Goal: Information Seeking & Learning: Learn about a topic

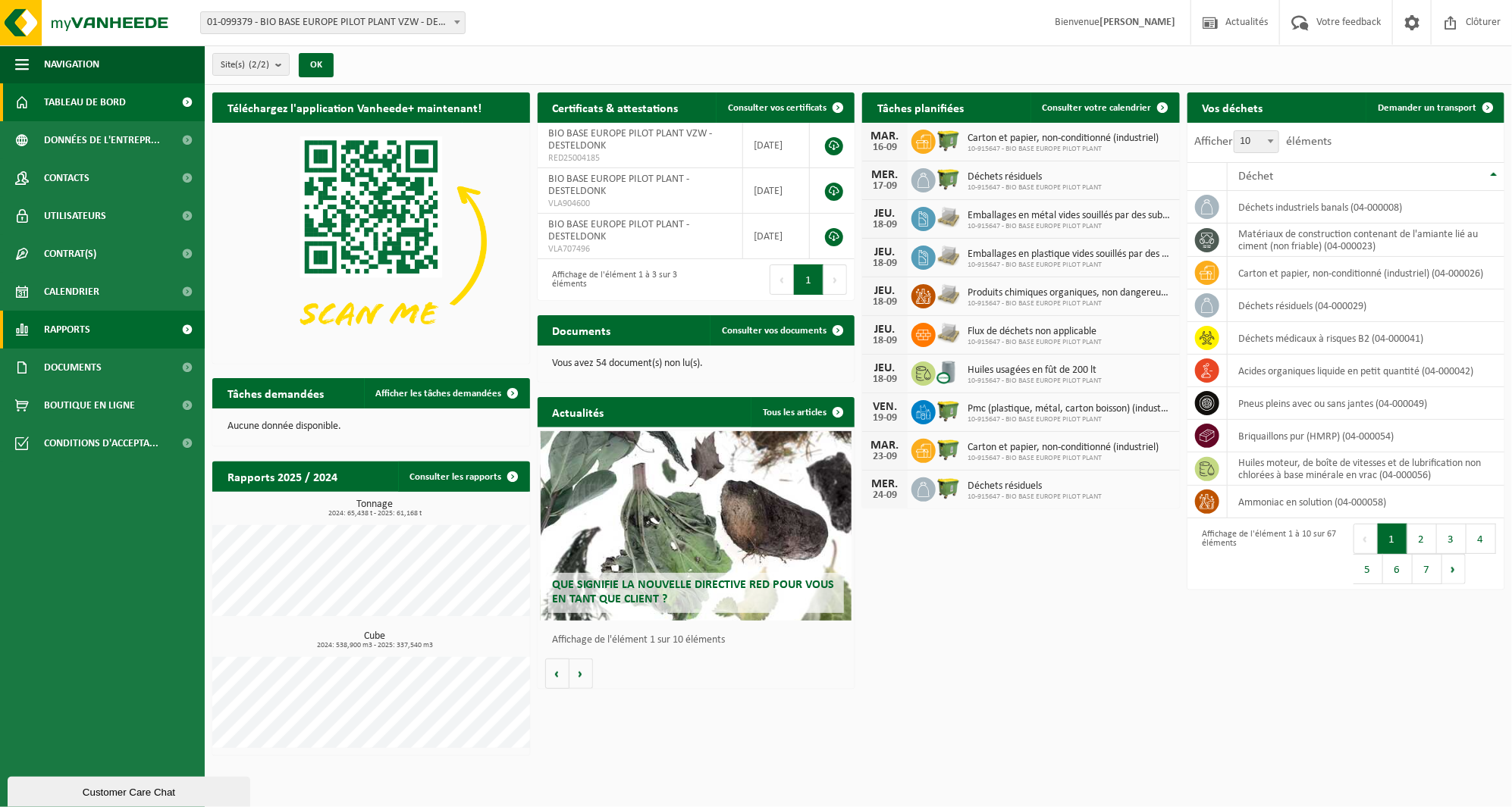
click at [67, 328] on span "Rapports" at bounding box center [67, 329] width 46 height 38
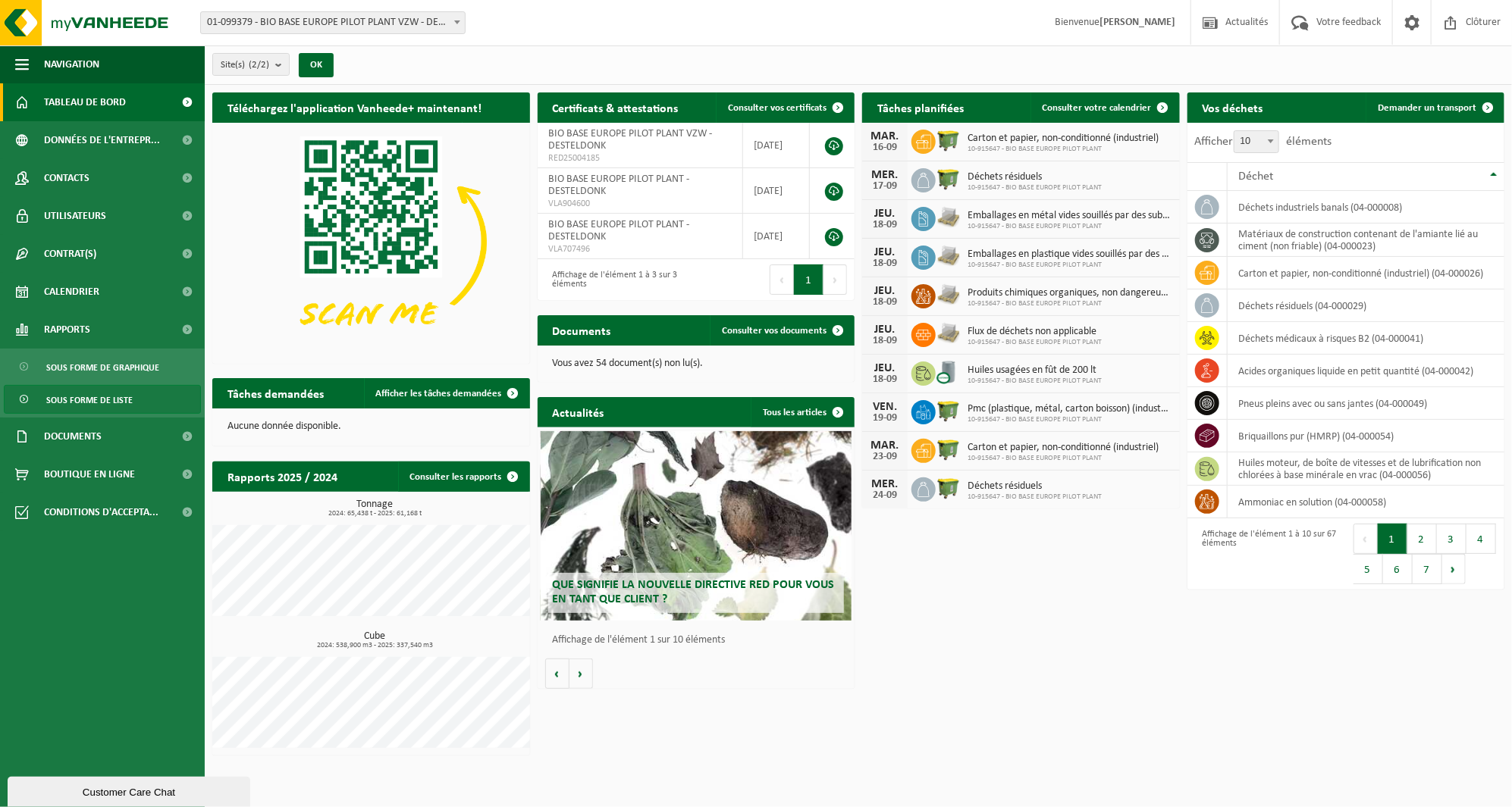
click at [104, 390] on span "Sous forme de liste" at bounding box center [90, 400] width 87 height 29
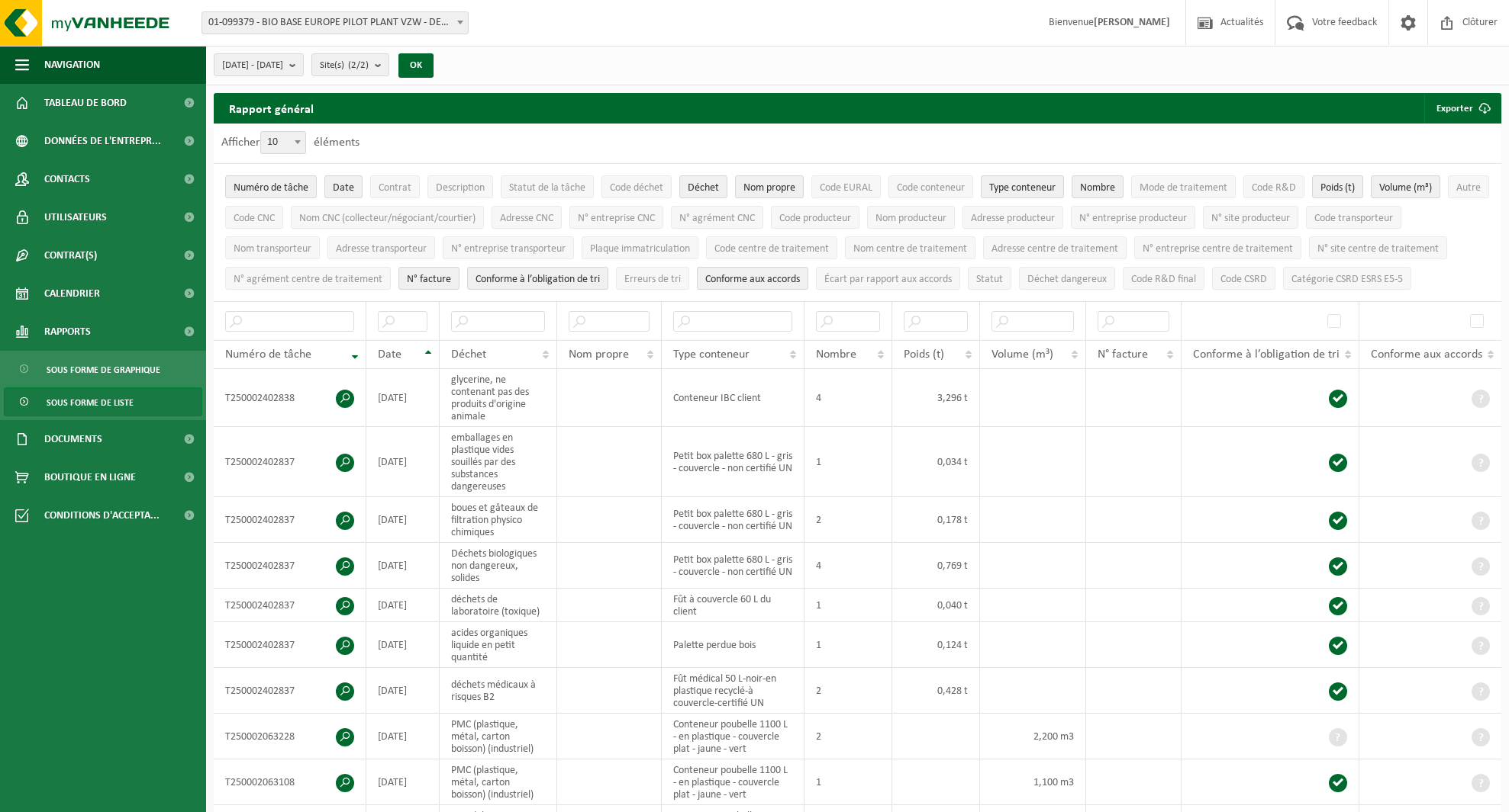
click at [134, 374] on span "Sous forme de graphique" at bounding box center [104, 369] width 114 height 29
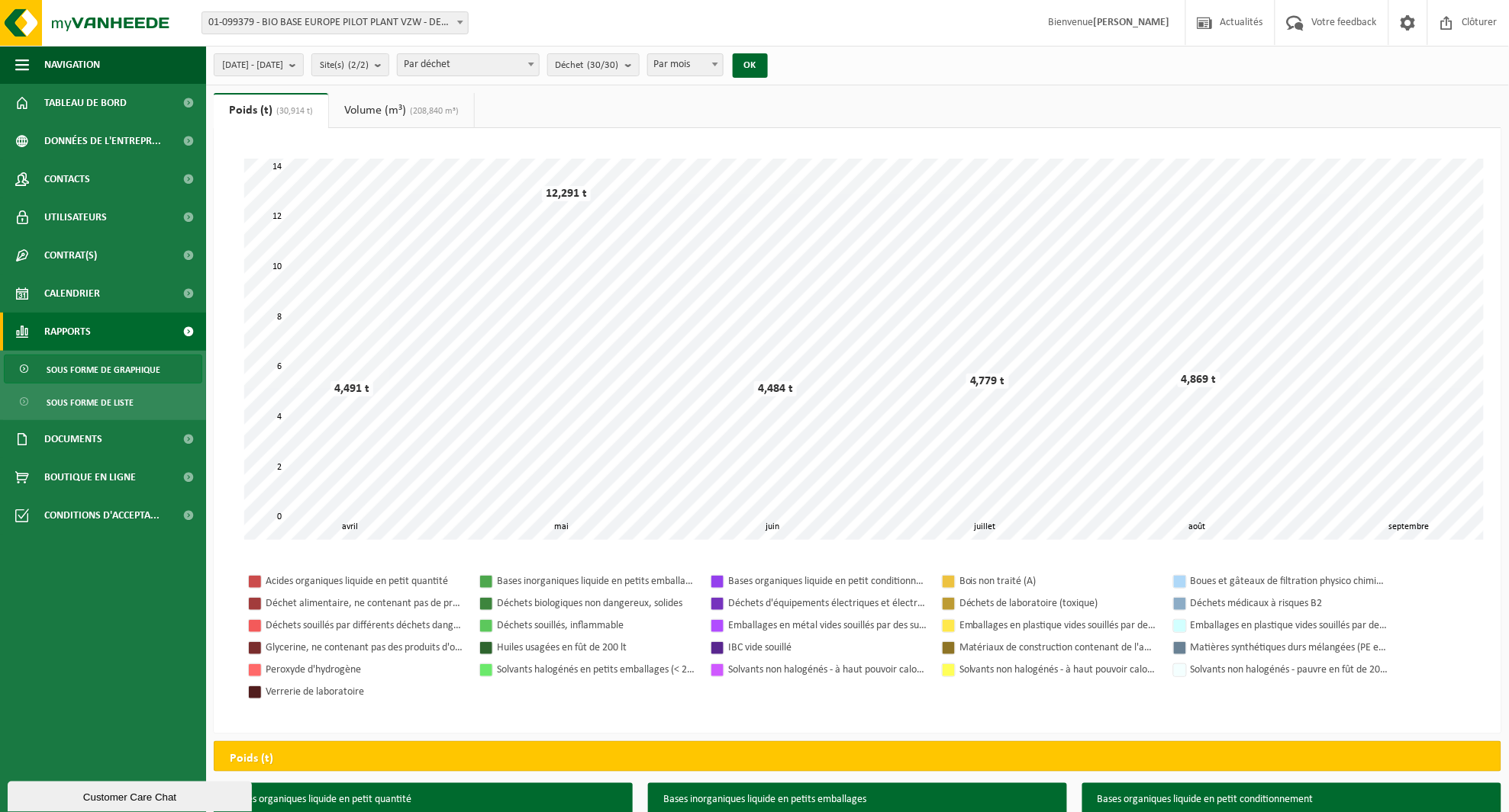
click at [723, 65] on span "Par mois" at bounding box center [685, 65] width 75 height 21
select select "3"
click at [768, 69] on button "OK" at bounding box center [750, 66] width 35 height 25
click at [283, 65] on span "2025-04-01 - 2025-09-11" at bounding box center [253, 66] width 61 height 23
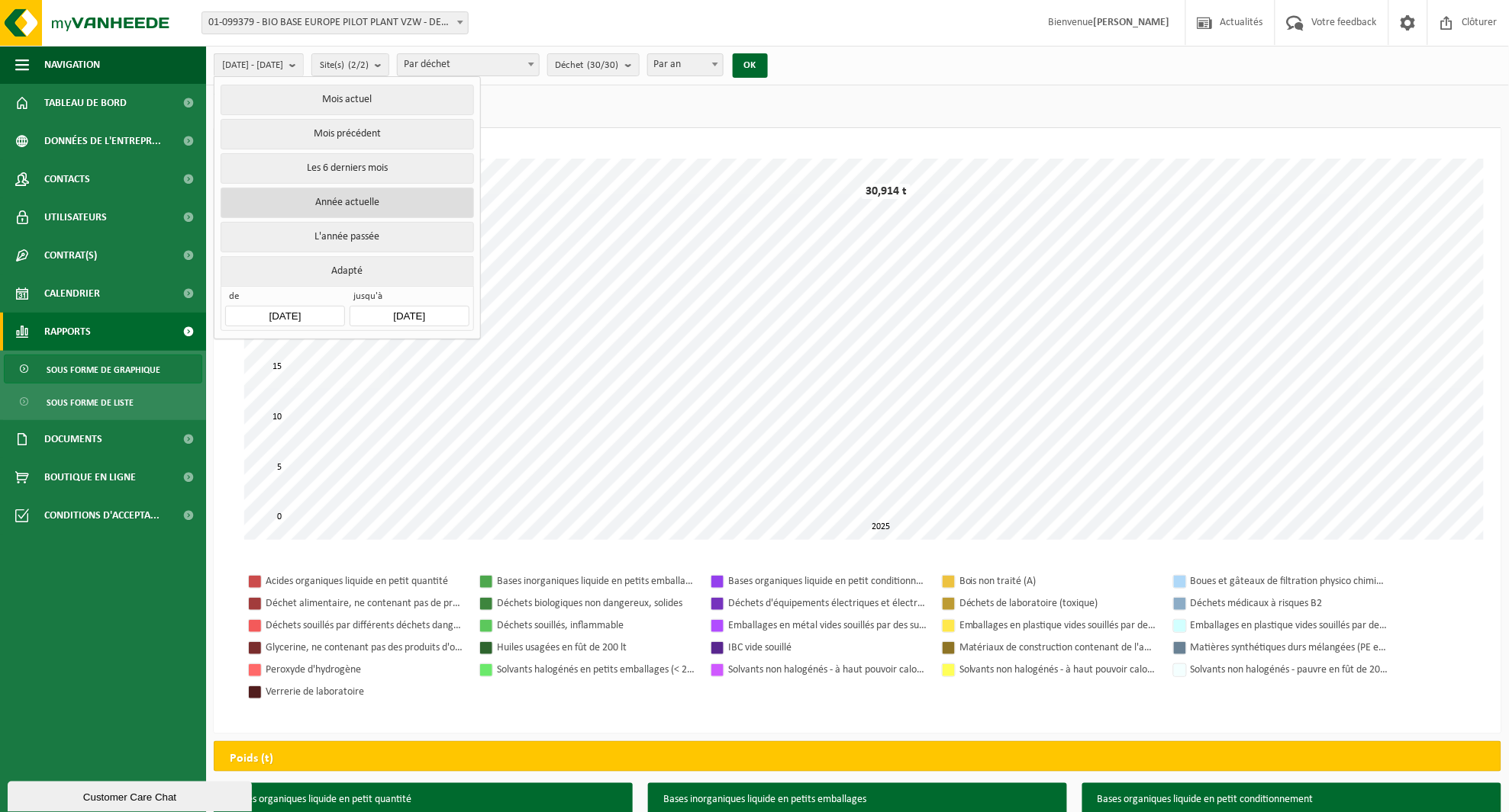
click at [352, 192] on button "Année actuelle" at bounding box center [347, 203] width 253 height 30
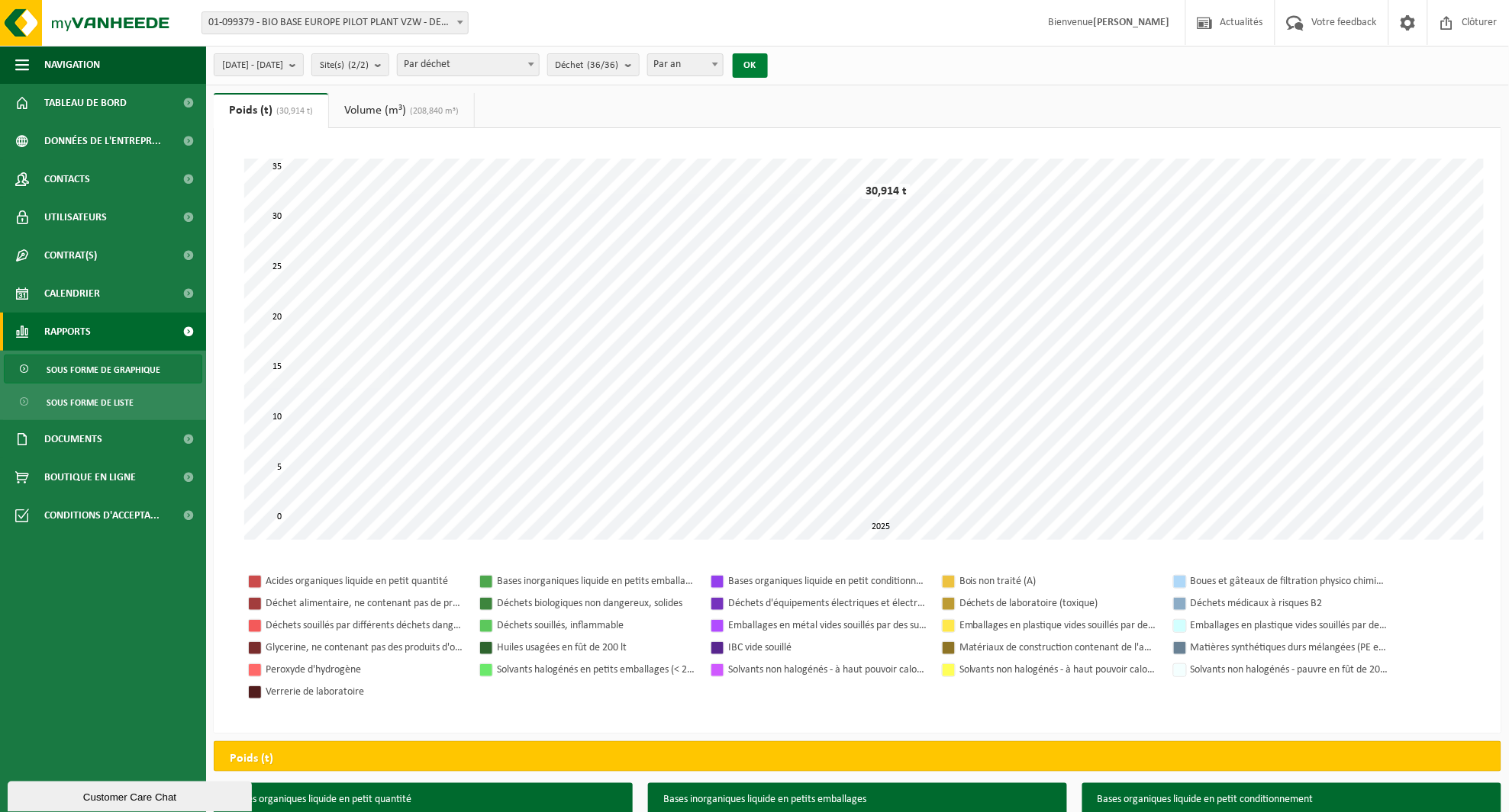
click at [768, 59] on button "OK" at bounding box center [750, 66] width 35 height 25
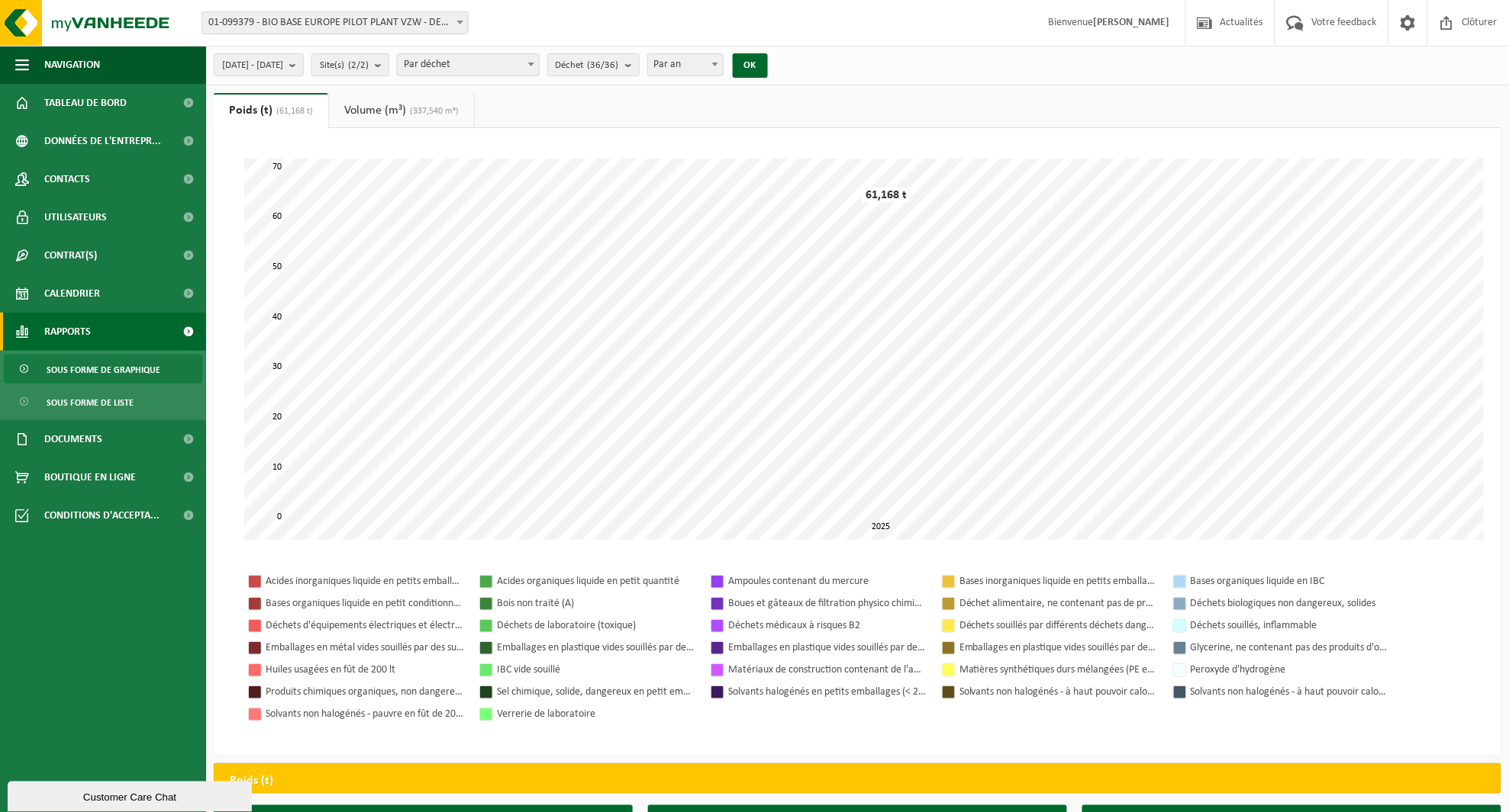
click at [255, 584] on div at bounding box center [255, 581] width 12 height 12
click at [118, 441] on link "Documents" at bounding box center [103, 440] width 206 height 38
click at [110, 478] on link "Factures" at bounding box center [103, 477] width 199 height 29
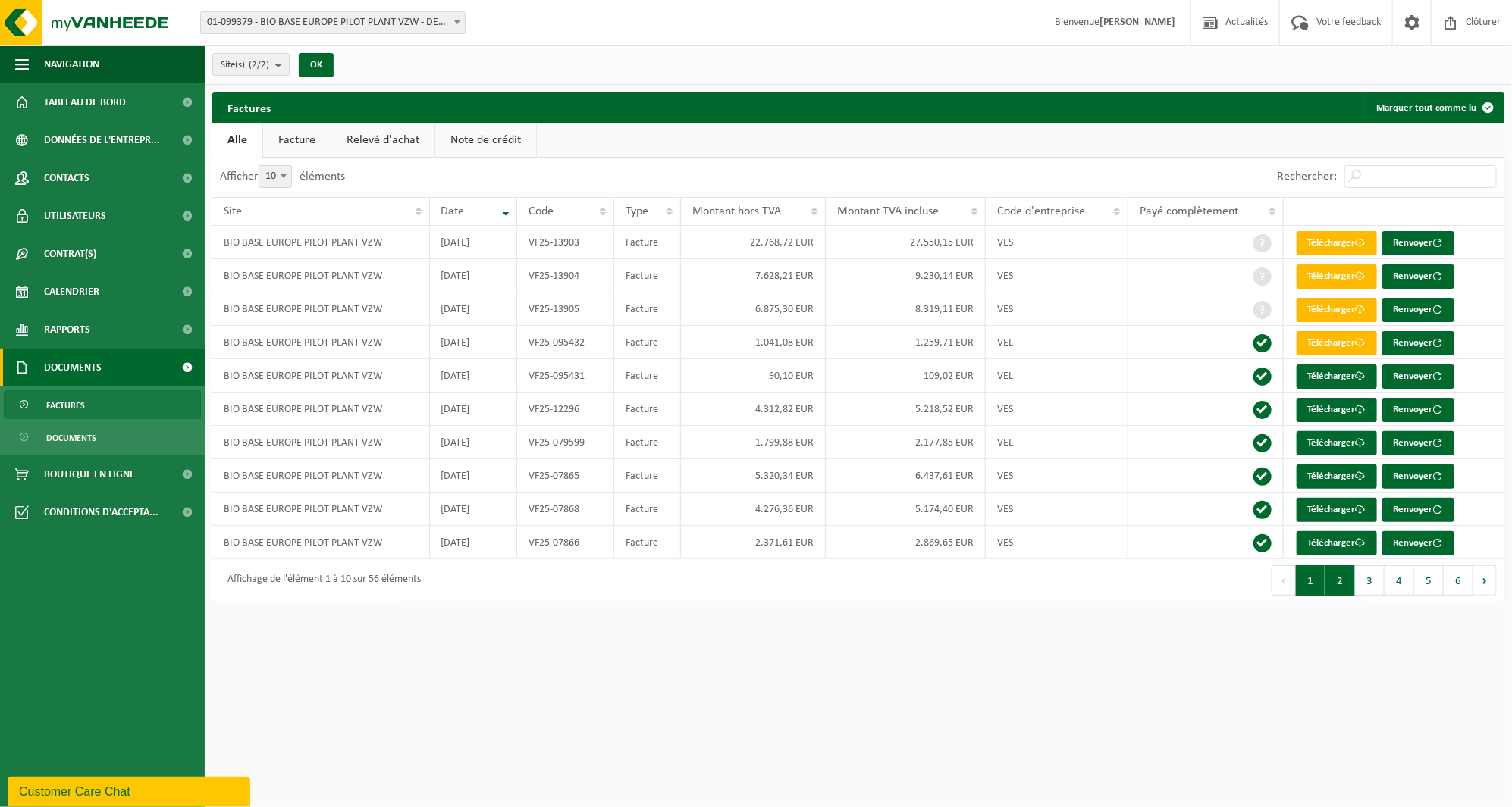
click at [1336, 579] on button "2" at bounding box center [1339, 580] width 29 height 30
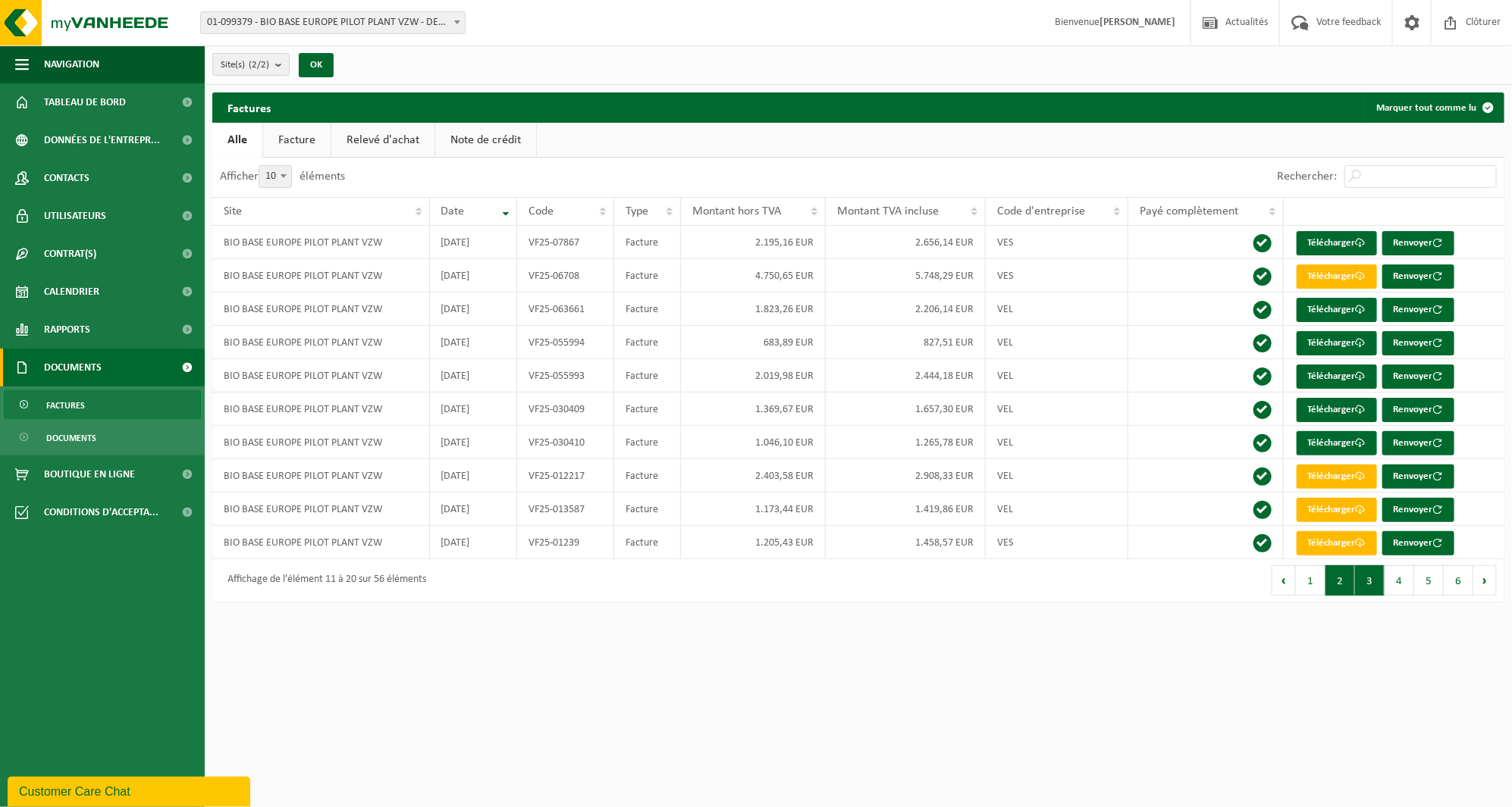
click at [1367, 580] on button "3" at bounding box center [1369, 580] width 29 height 30
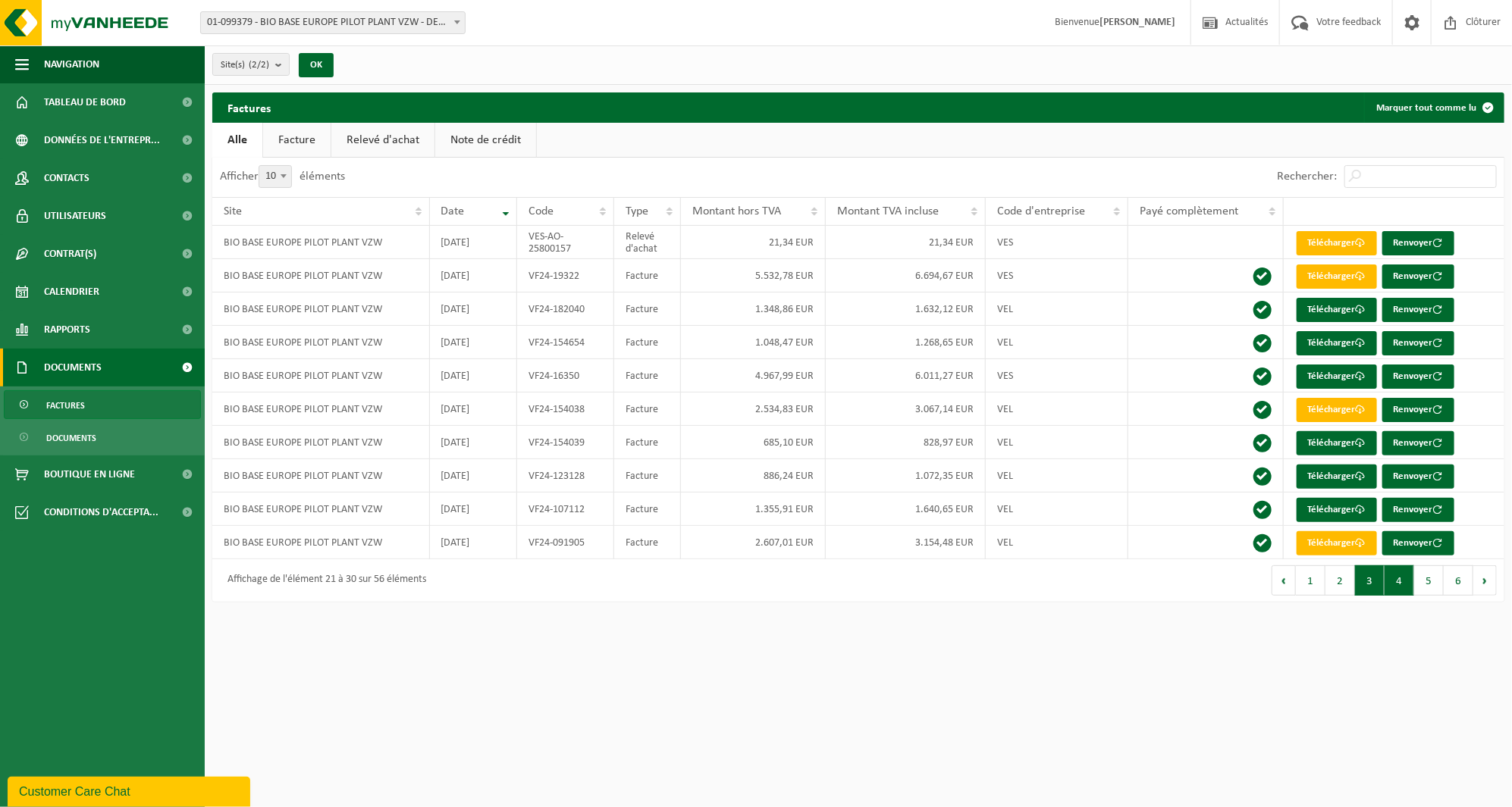
click at [1386, 579] on button "4" at bounding box center [1399, 580] width 29 height 30
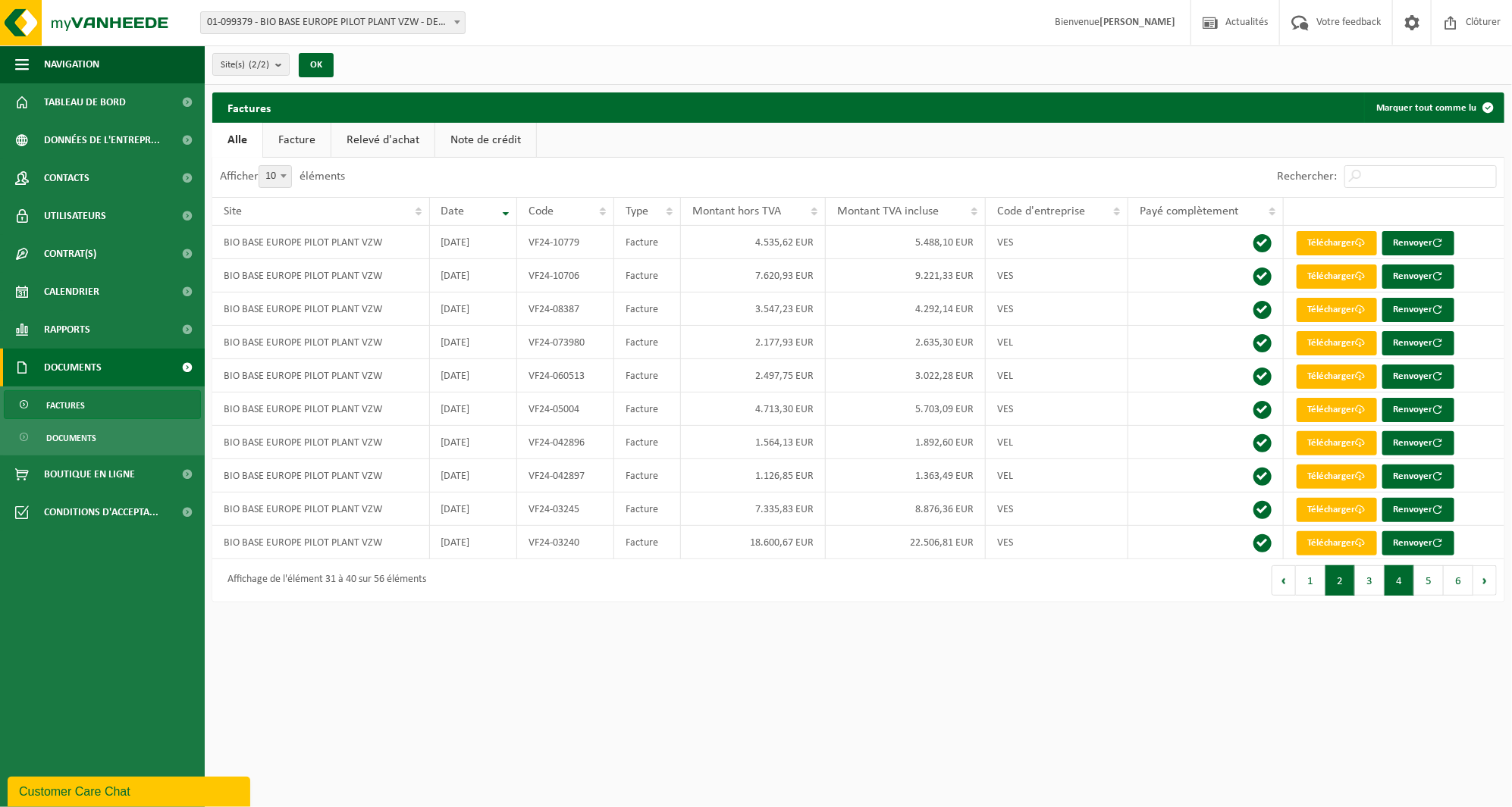
click at [1354, 580] on button "2" at bounding box center [1339, 580] width 29 height 30
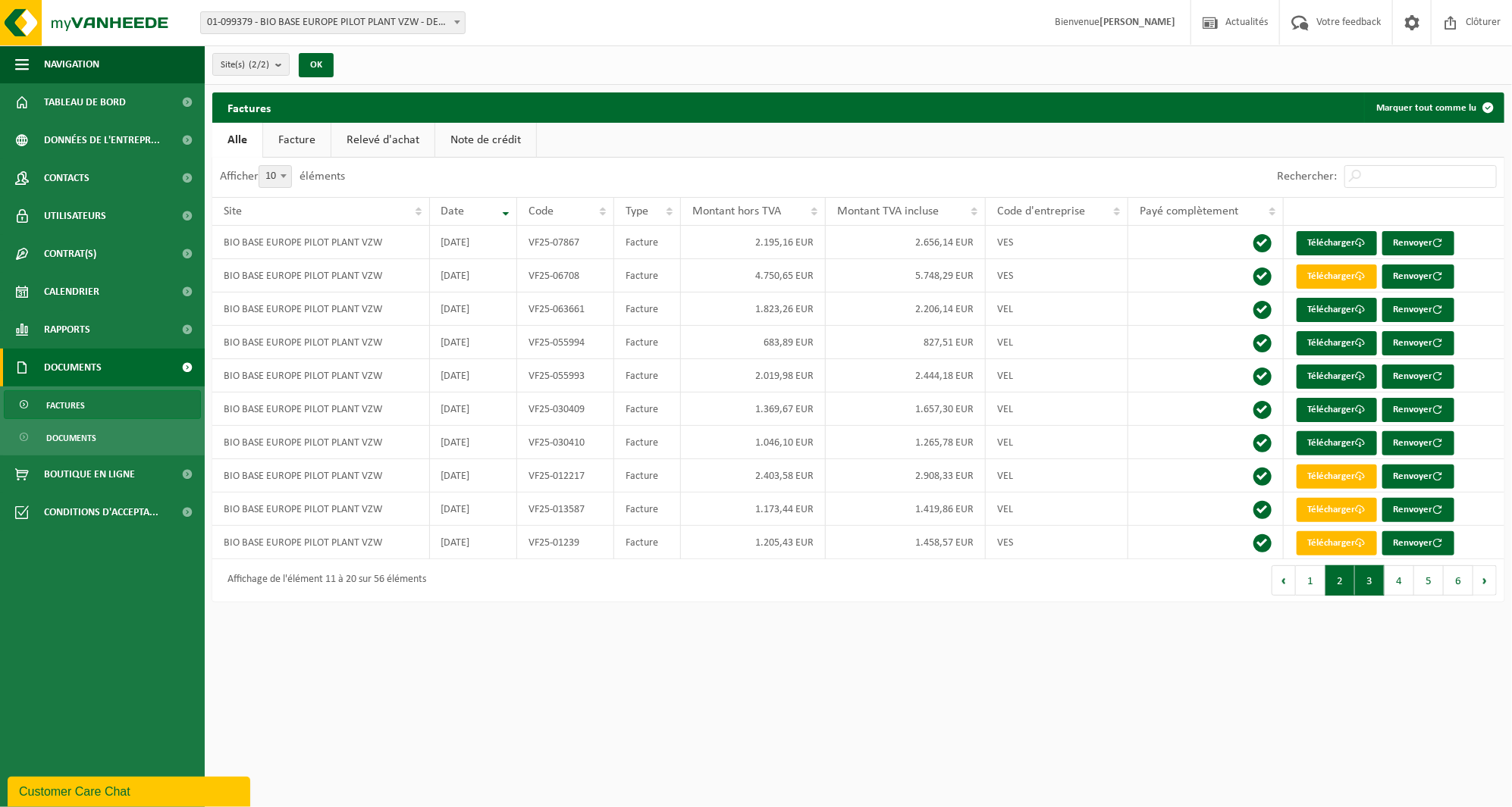
click at [1373, 580] on button "3" at bounding box center [1369, 580] width 29 height 30
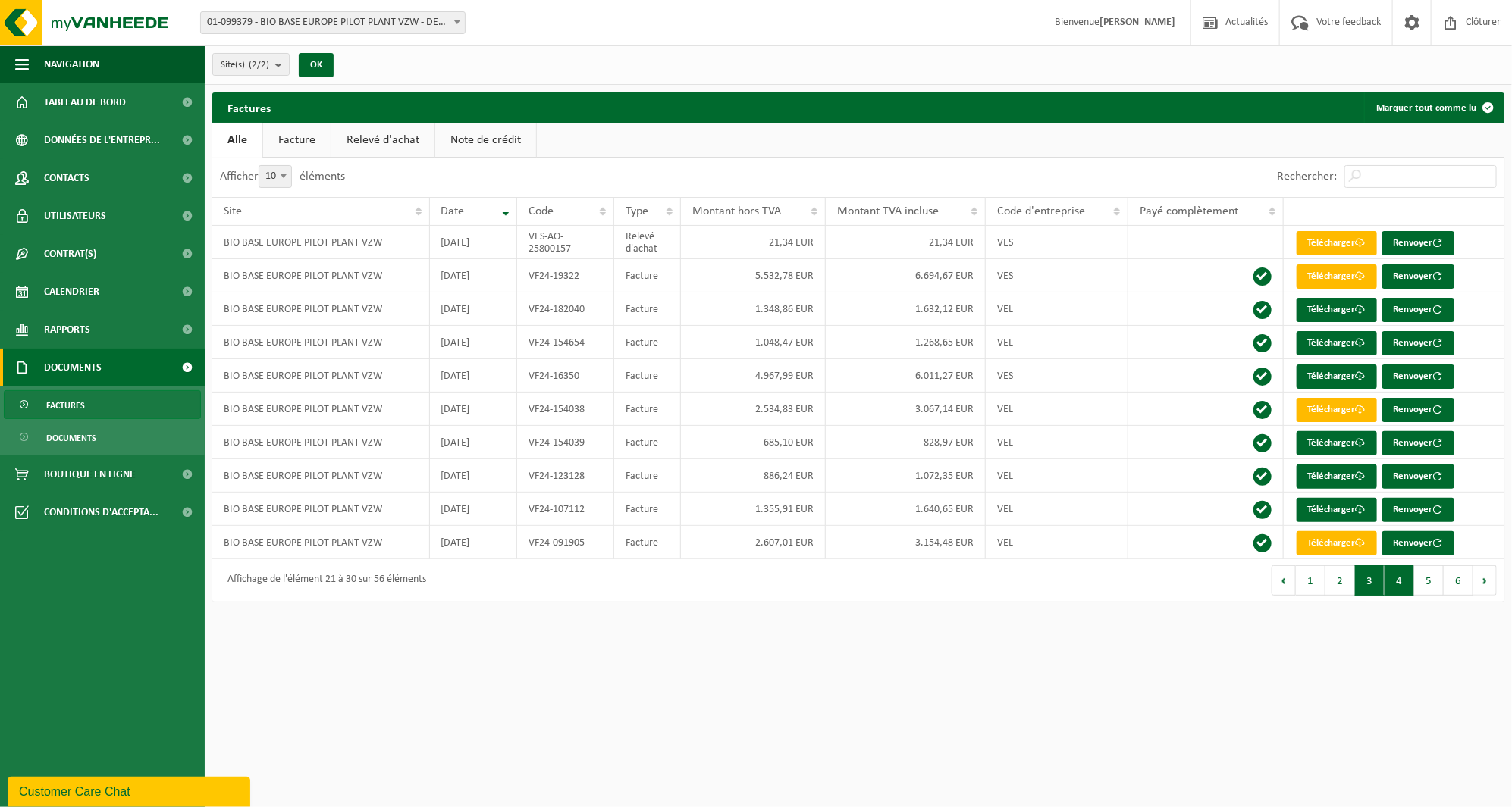
click at [1395, 586] on button "4" at bounding box center [1399, 580] width 29 height 30
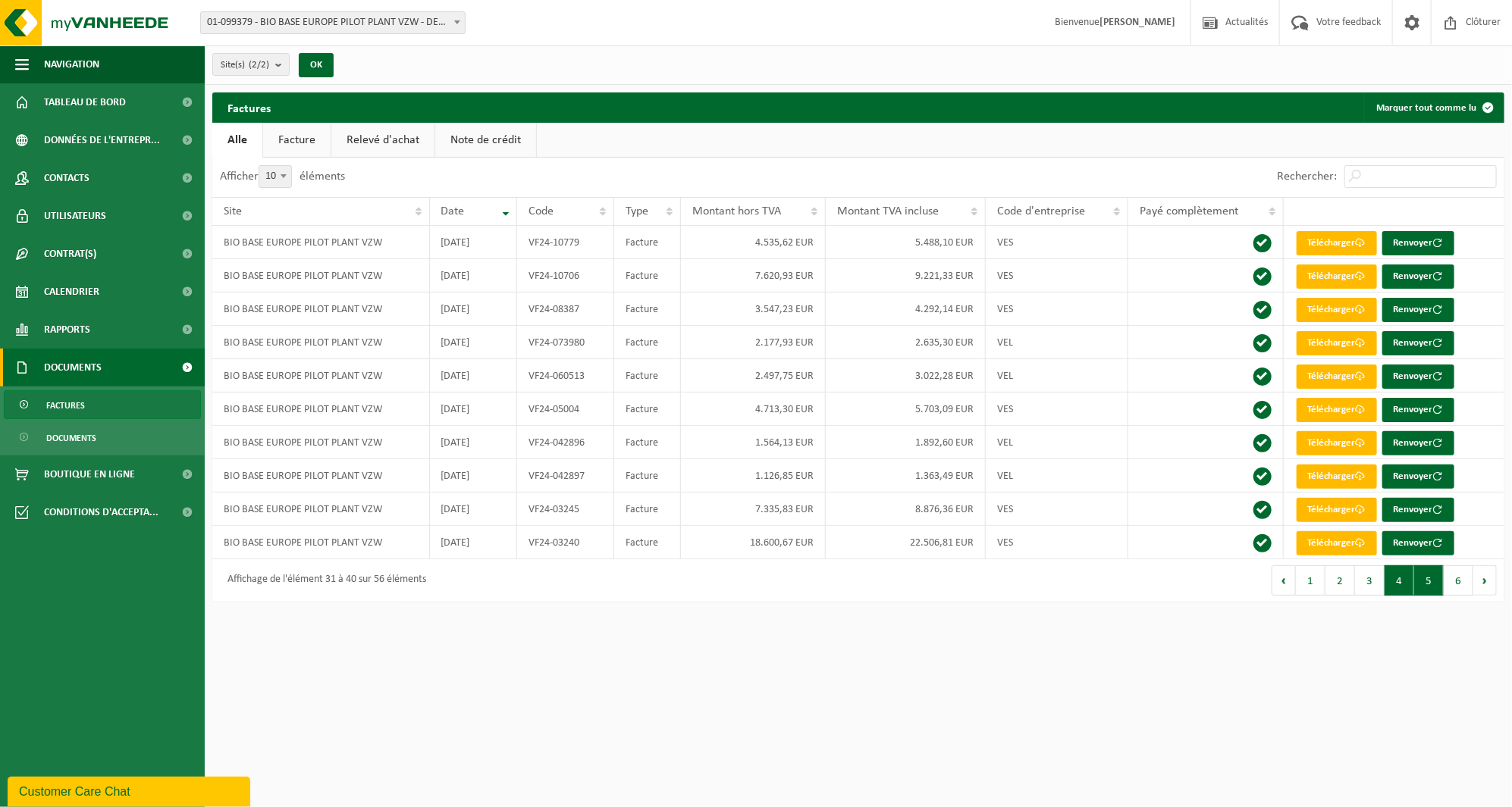
click at [1415, 585] on button "5" at bounding box center [1428, 580] width 29 height 30
click at [1445, 584] on button "6" at bounding box center [1457, 580] width 29 height 30
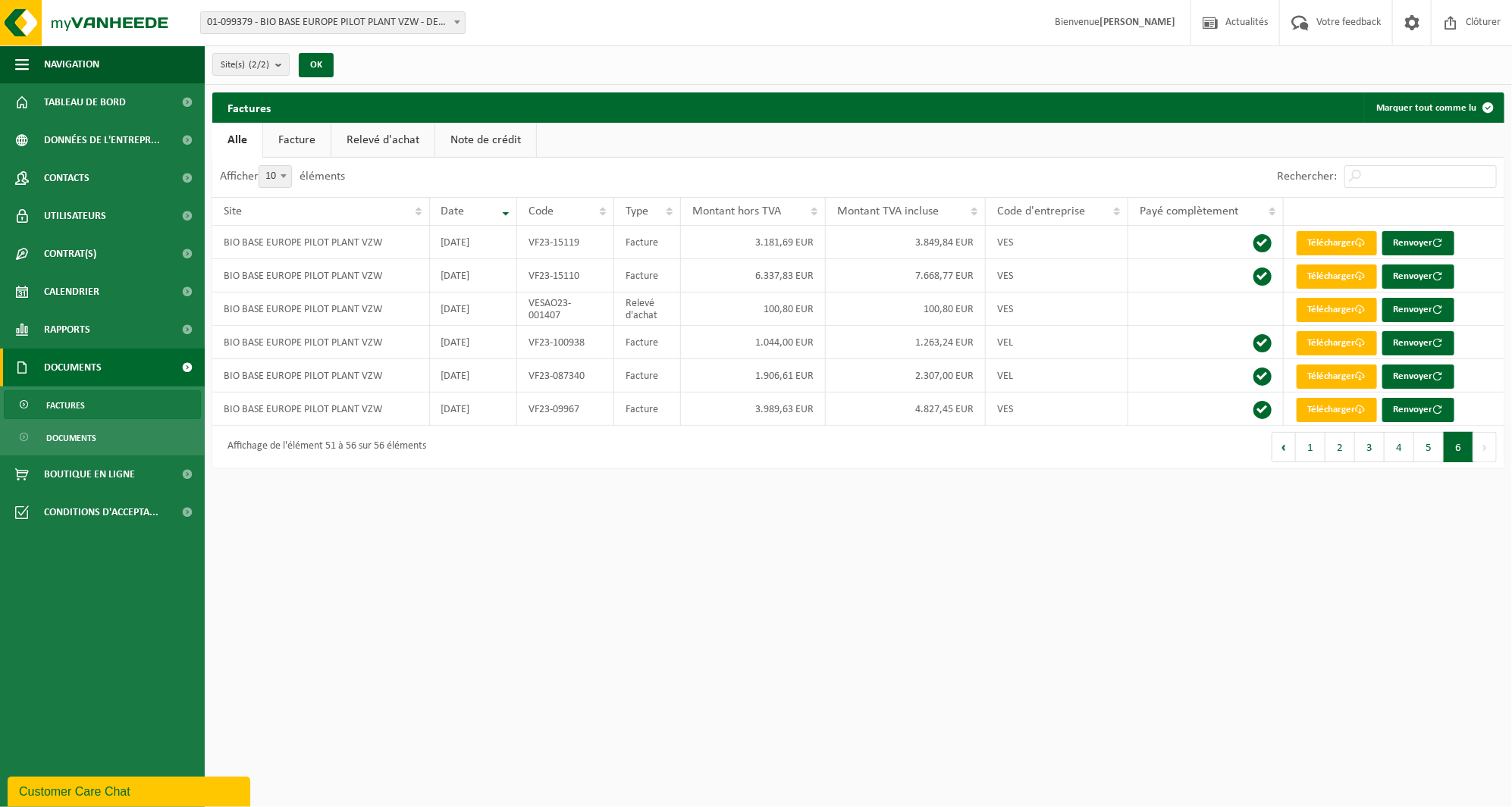
click at [1482, 452] on button "Suivant" at bounding box center [1485, 447] width 24 height 30
click at [95, 482] on span "Boutique en ligne" at bounding box center [90, 475] width 91 height 38
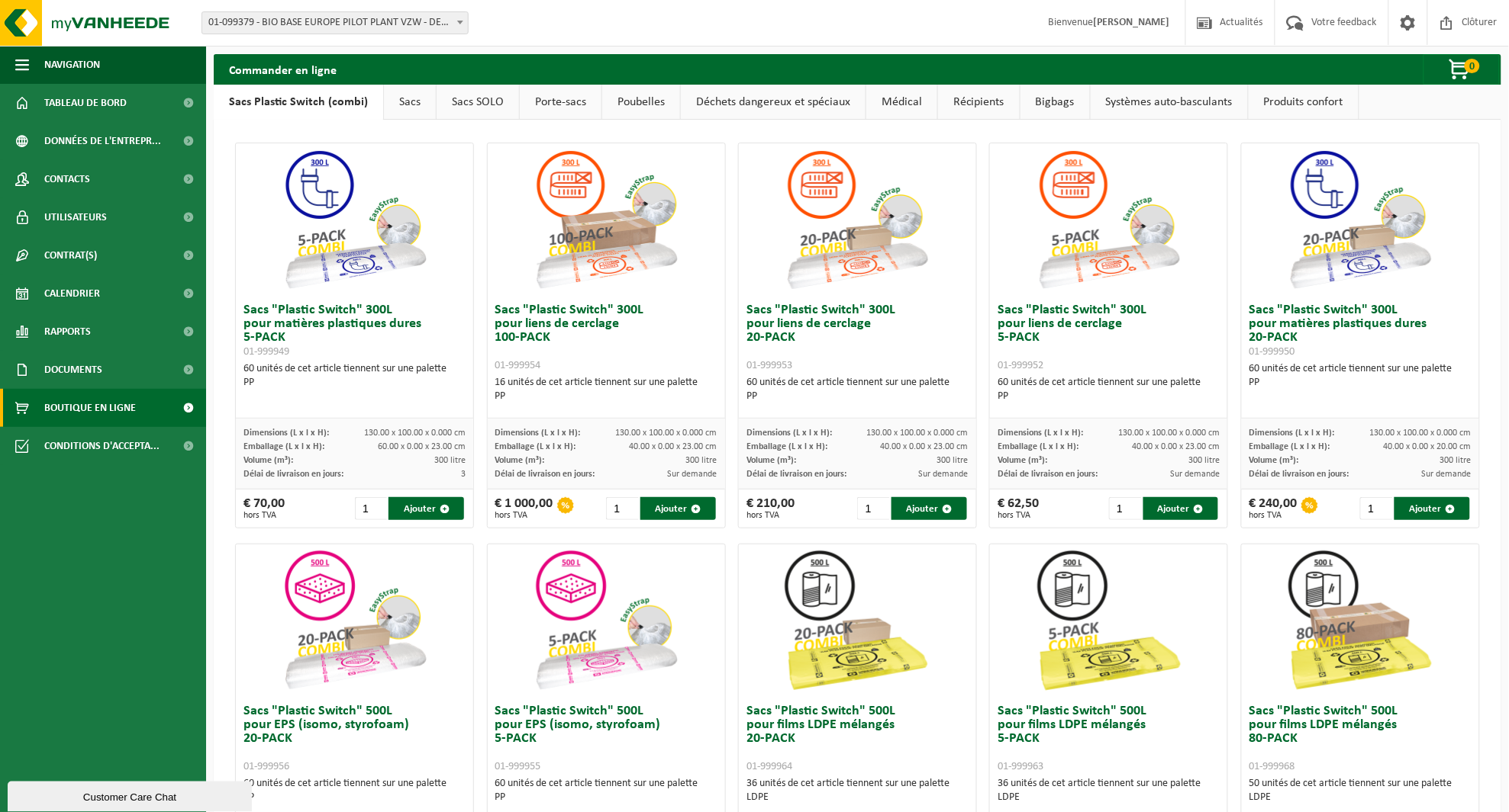
click at [762, 100] on link "Déchets dangereux et spéciaux" at bounding box center [774, 102] width 184 height 35
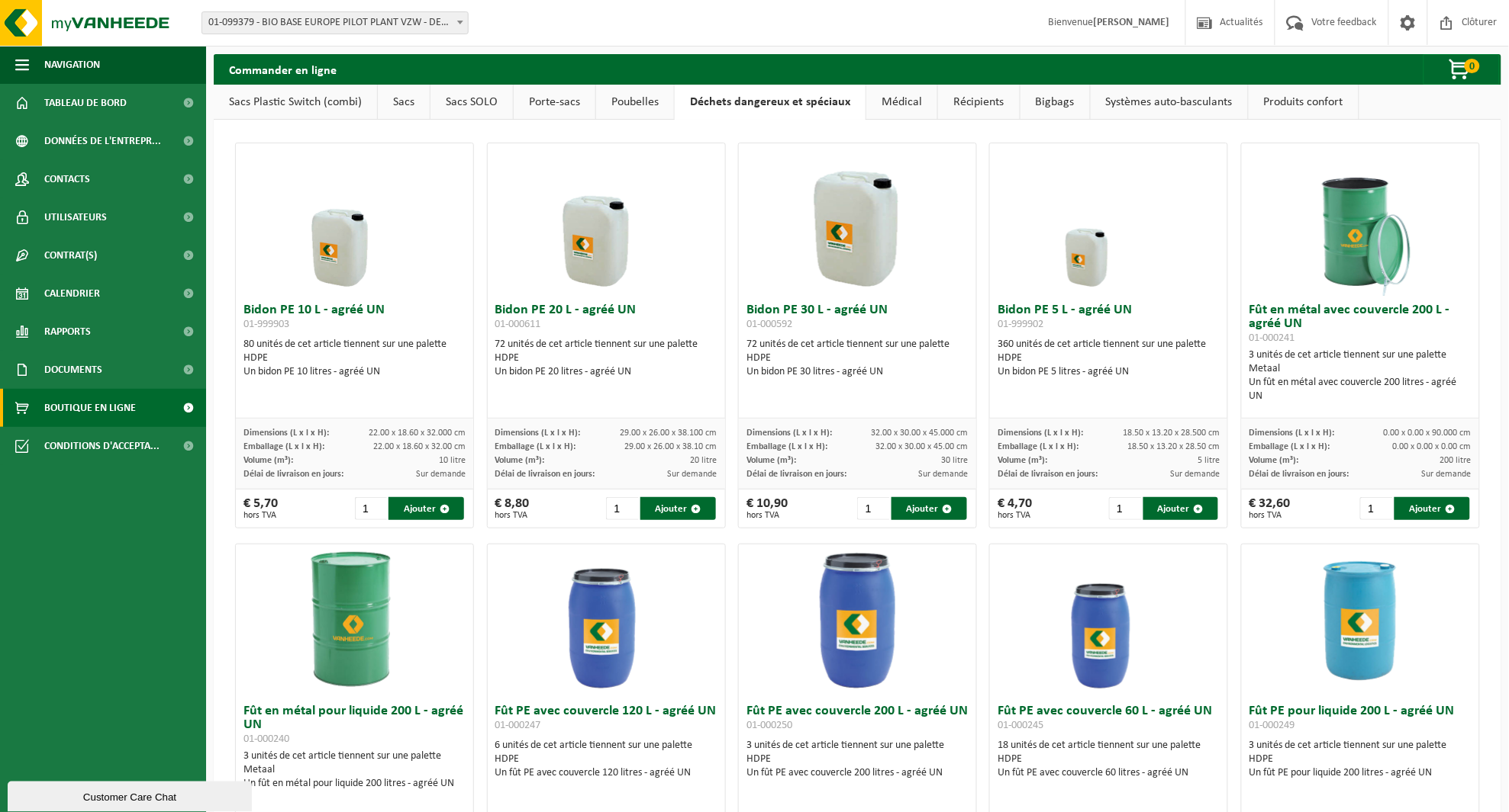
click at [867, 97] on link "Médical" at bounding box center [902, 102] width 71 height 35
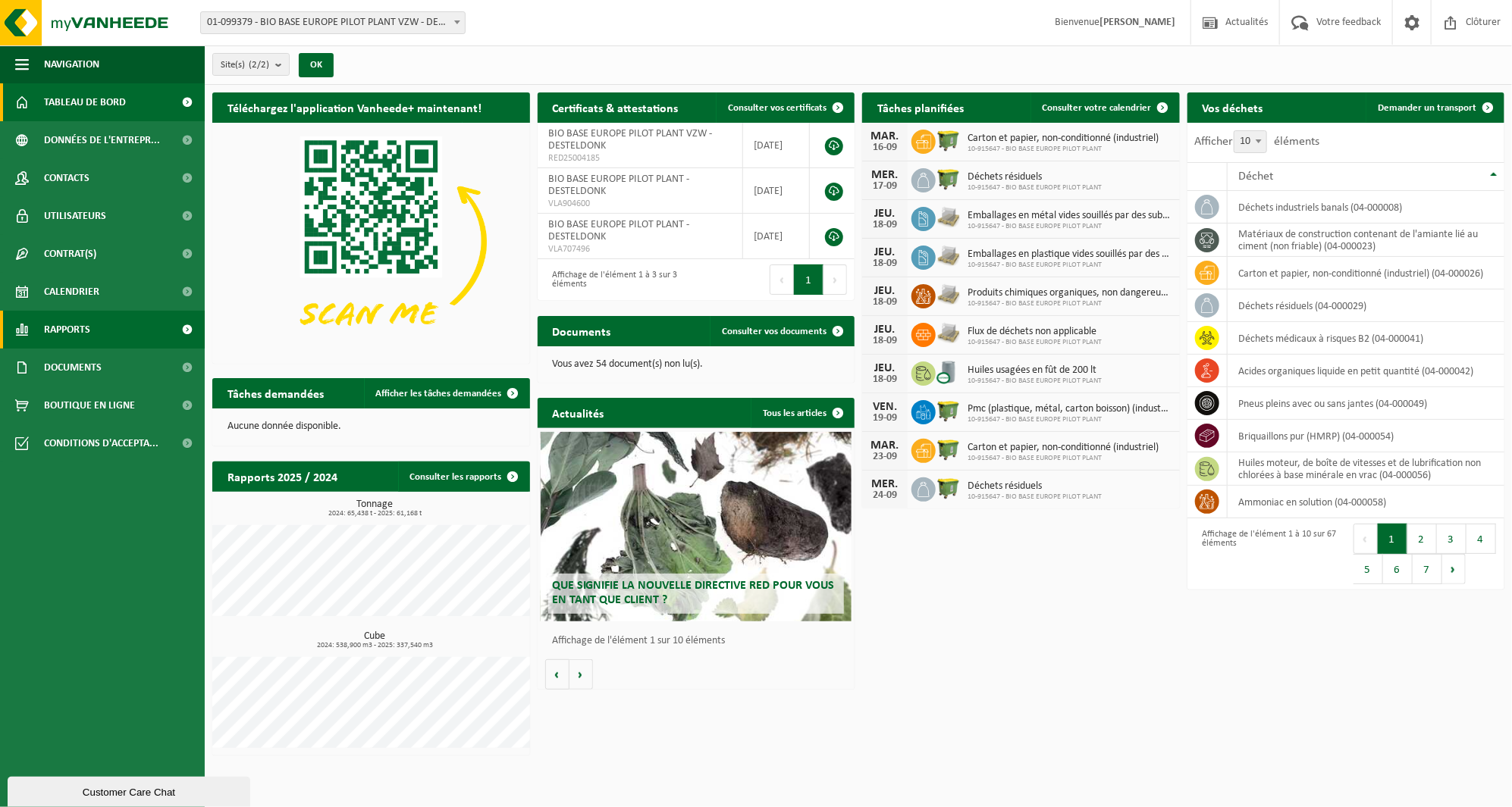
click at [129, 337] on link "Rapports" at bounding box center [102, 329] width 205 height 38
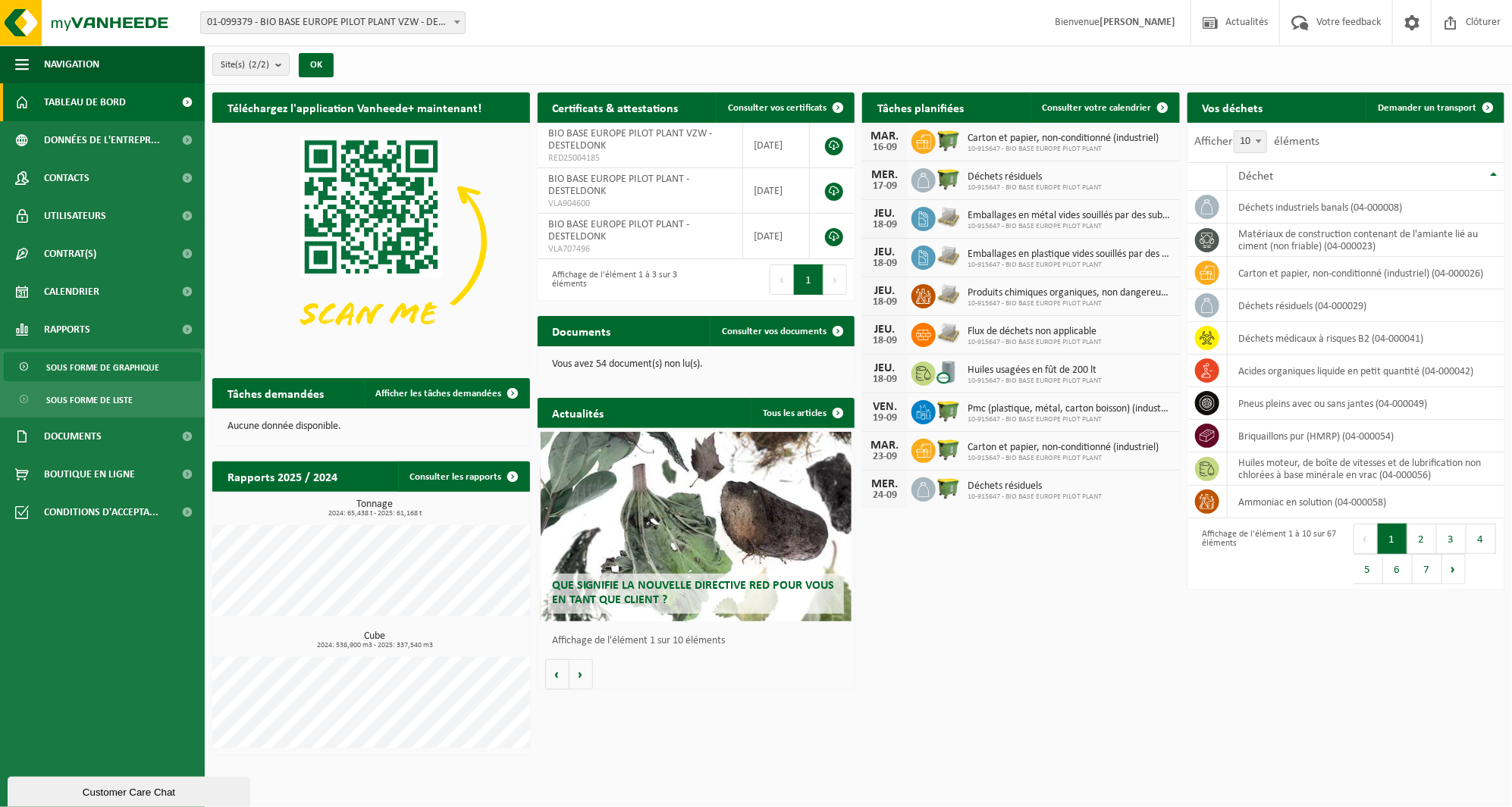
click at [138, 365] on span "Sous forme de graphique" at bounding box center [103, 367] width 113 height 29
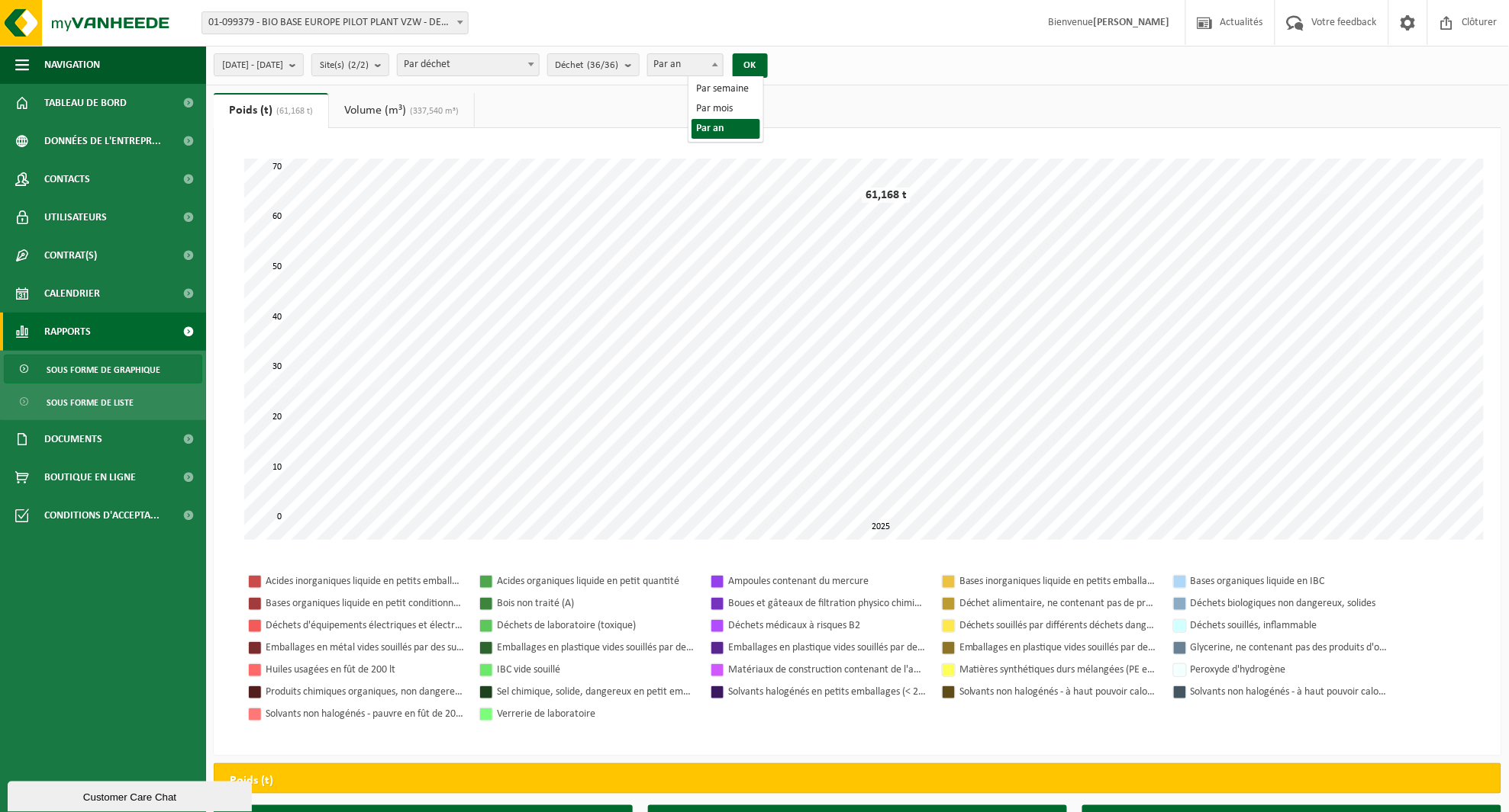
click at [706, 68] on span "Par an" at bounding box center [685, 65] width 75 height 21
click at [283, 62] on span "2025-01-01 - 2025-09-11" at bounding box center [253, 66] width 61 height 23
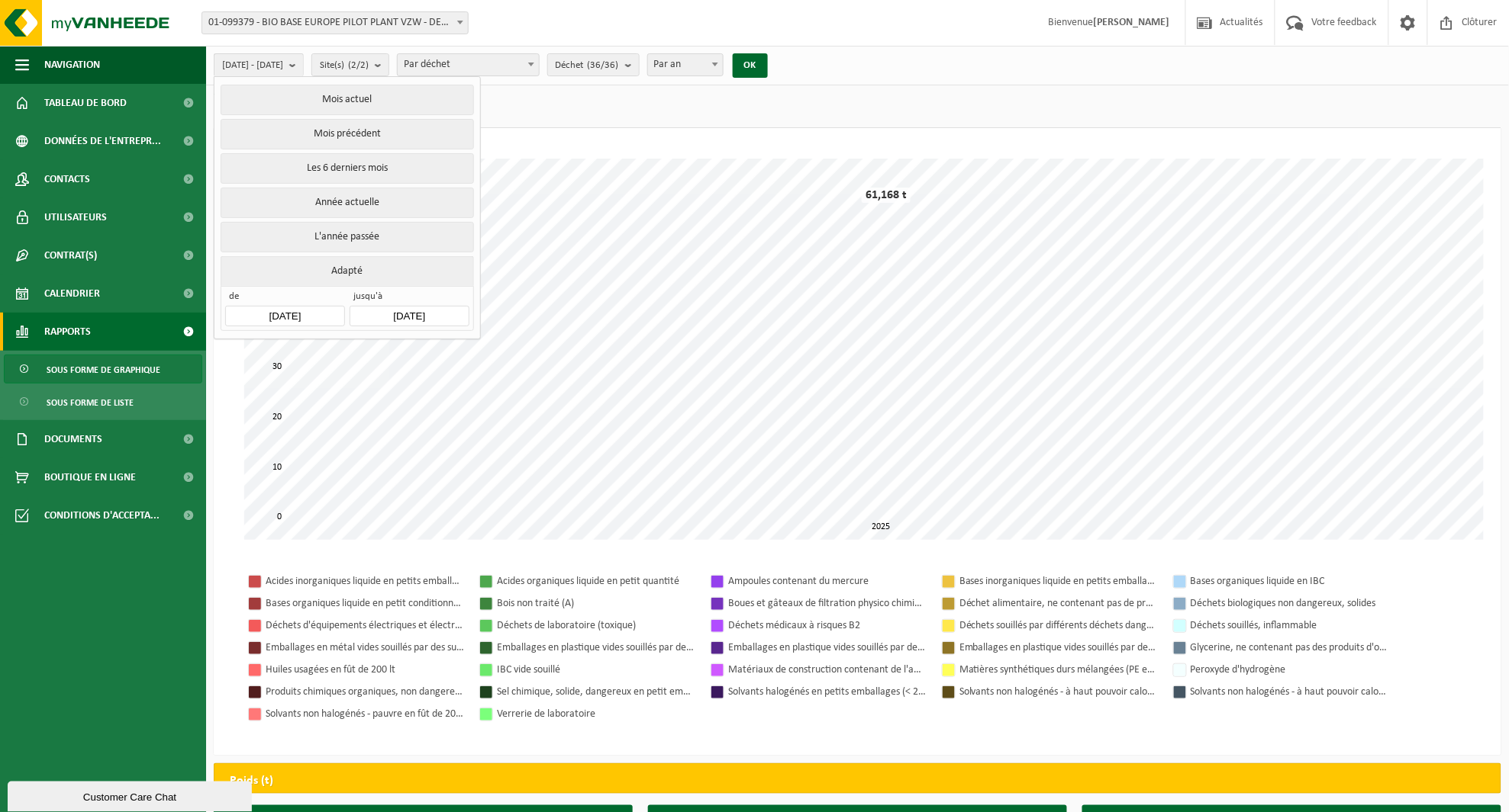
click at [311, 306] on input "2025-01-01" at bounding box center [284, 316] width 119 height 21
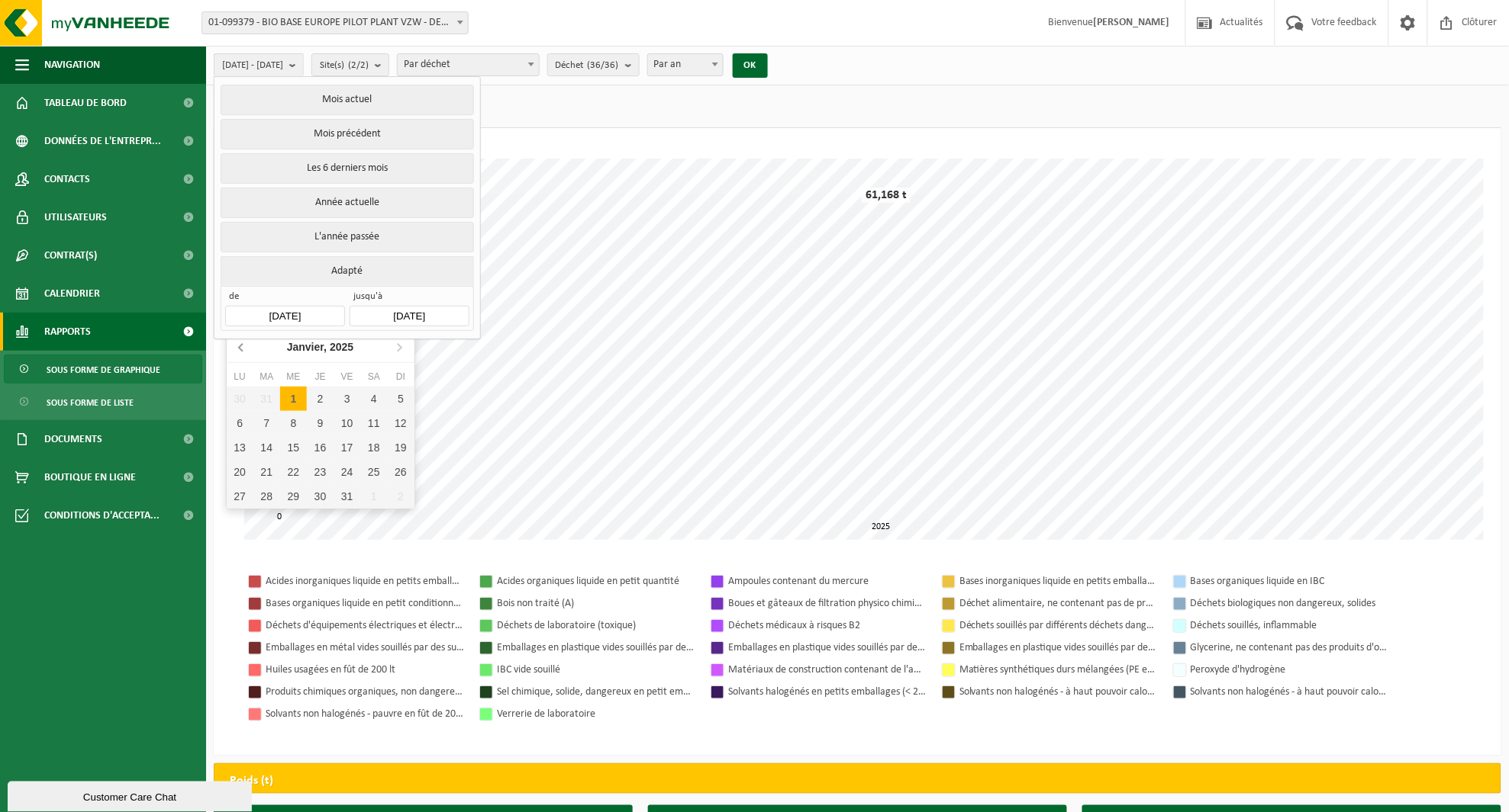
click at [240, 344] on icon at bounding box center [242, 348] width 25 height 25
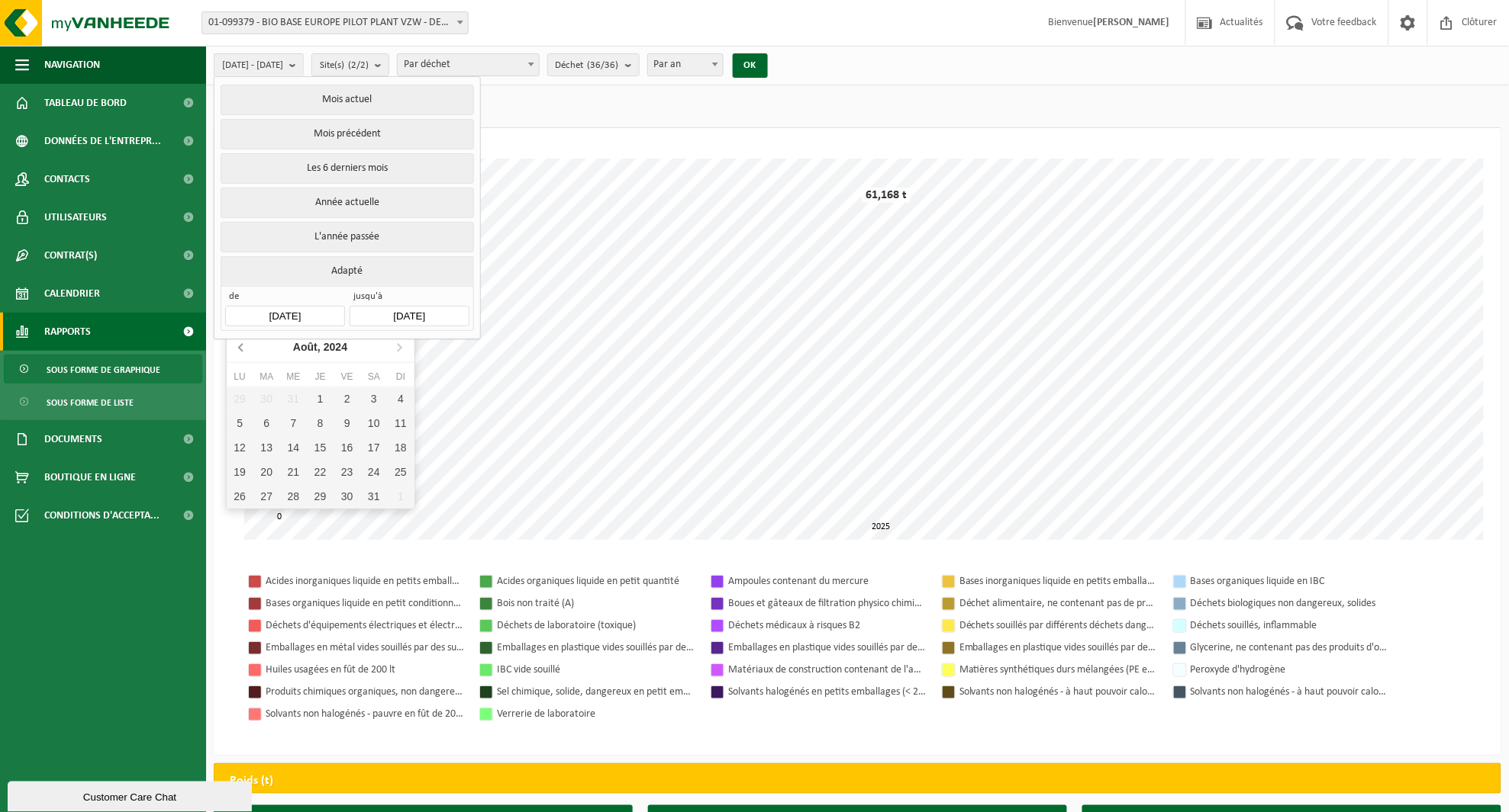
click at [240, 344] on icon at bounding box center [242, 348] width 25 height 25
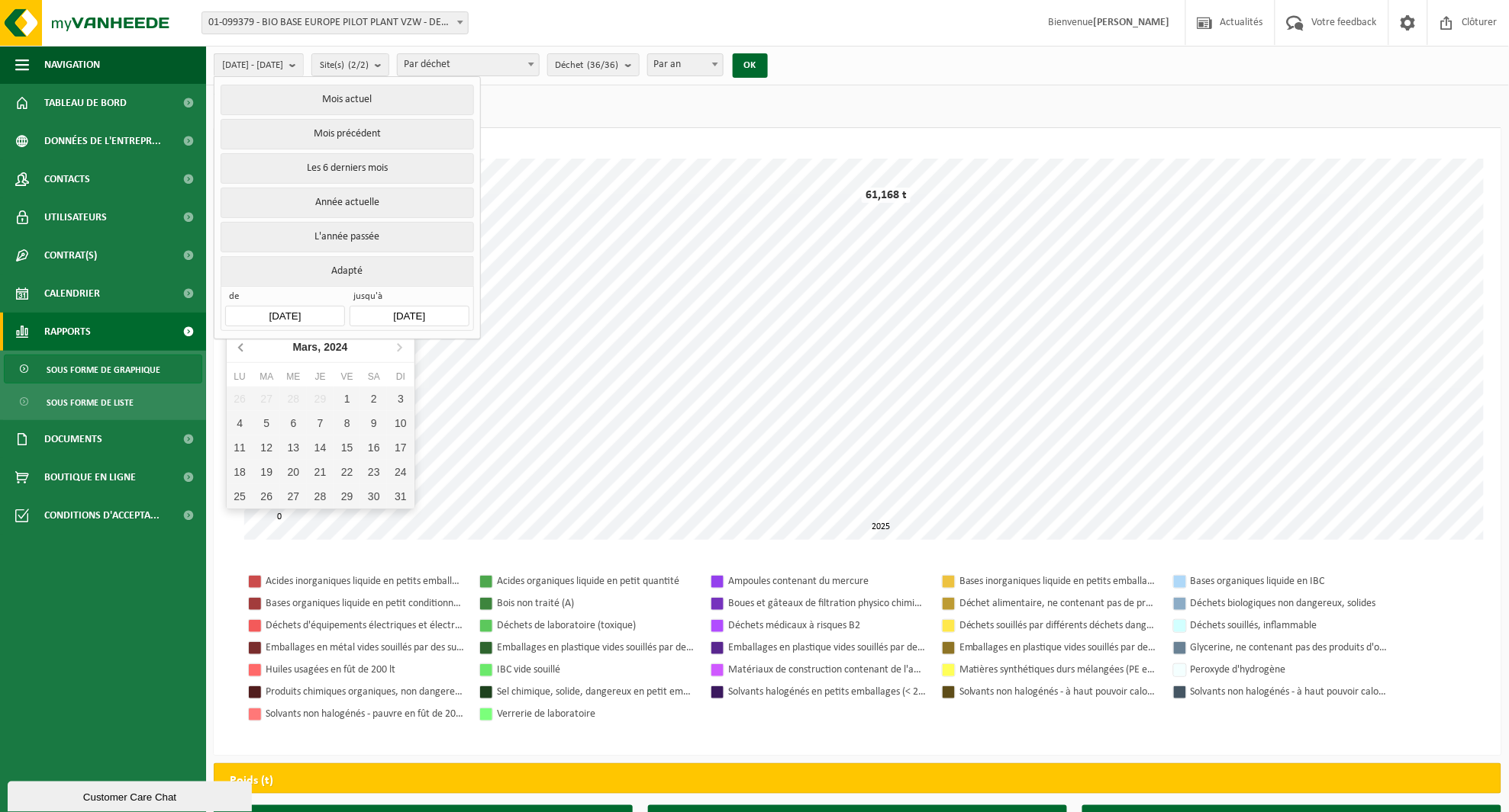
click at [240, 344] on icon at bounding box center [242, 348] width 25 height 25
click at [239, 387] on div "1" at bounding box center [240, 399] width 27 height 25
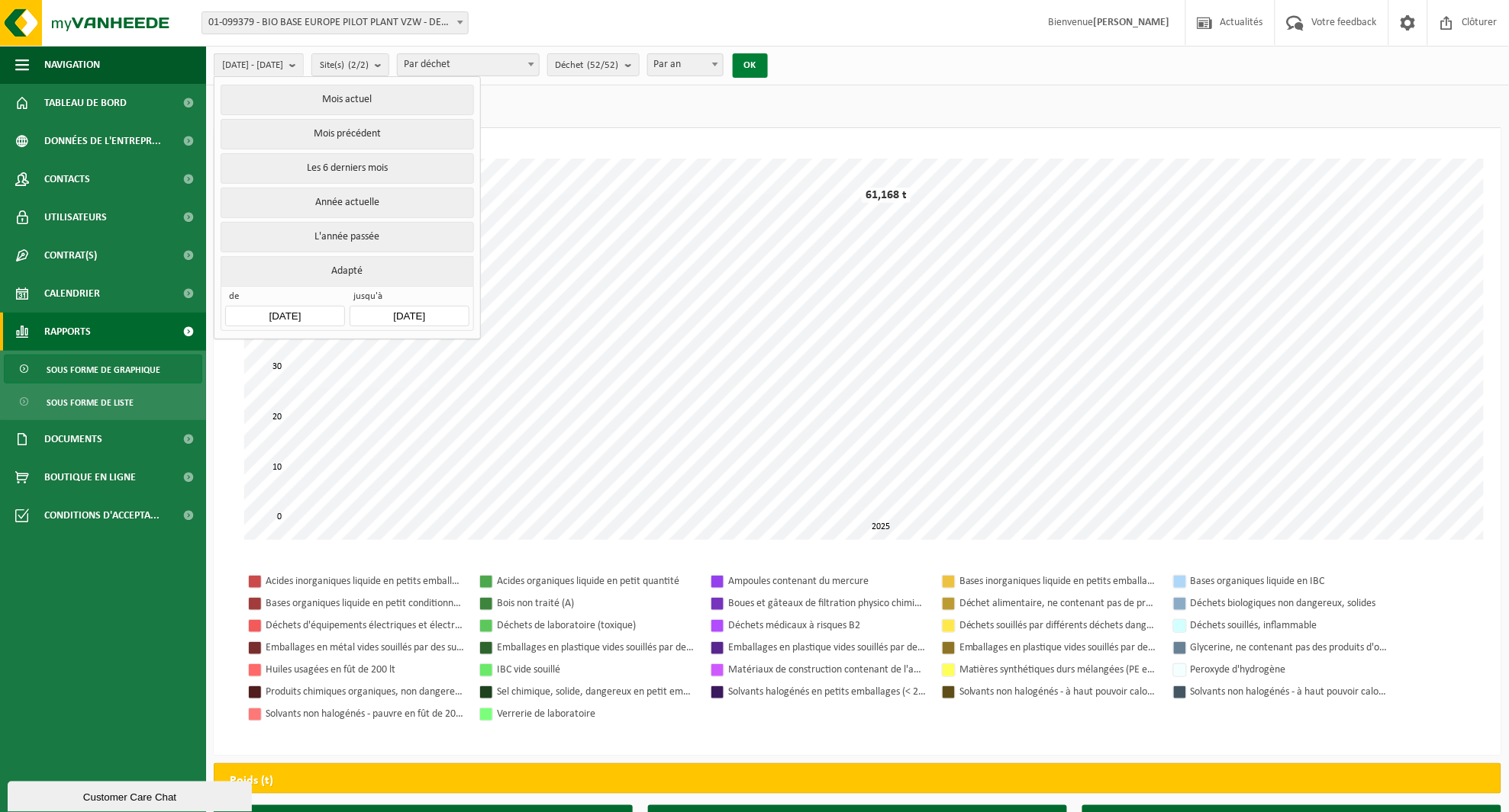
click at [768, 72] on button "OK" at bounding box center [750, 66] width 35 height 25
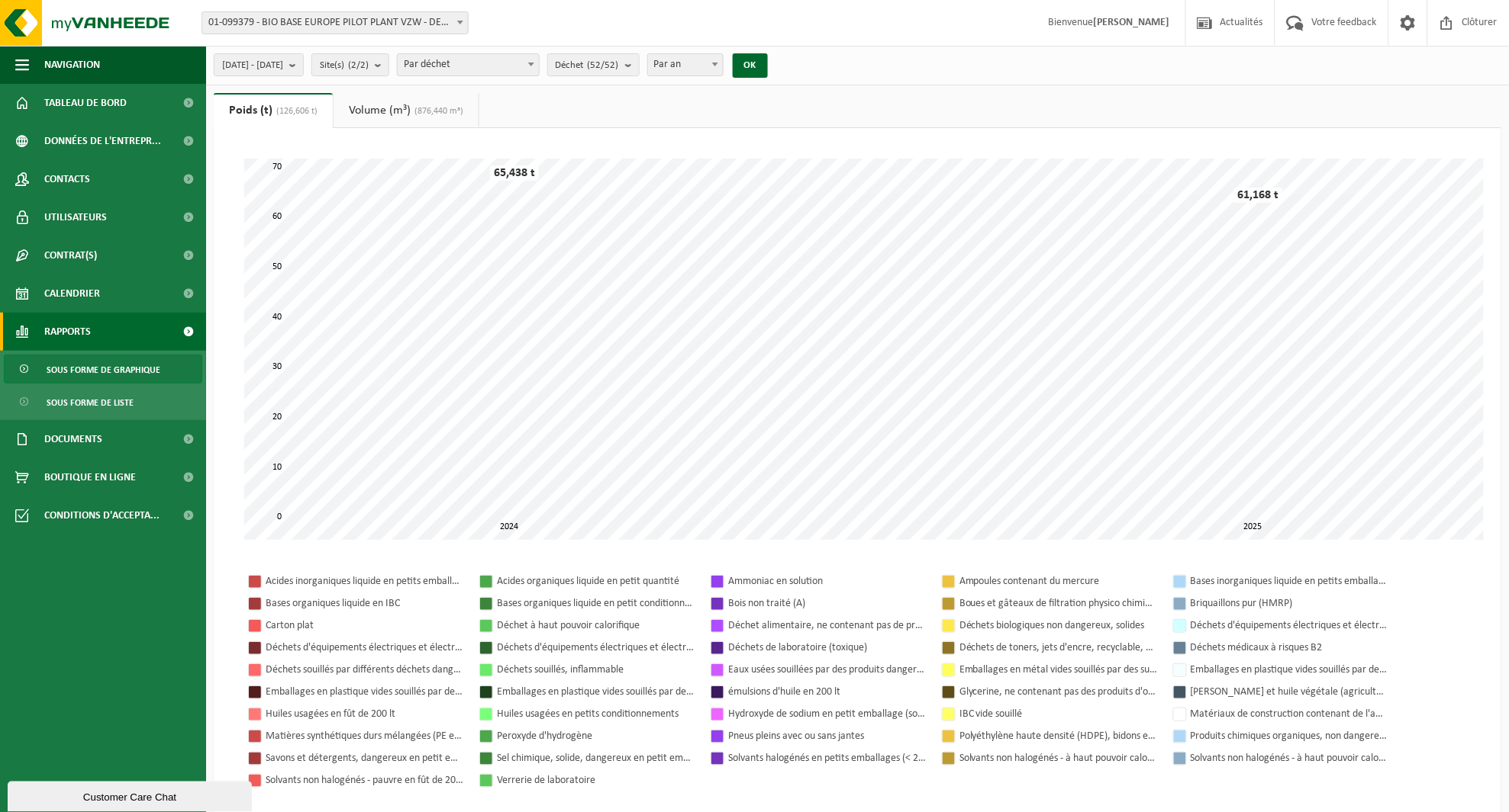
click at [293, 43] on div "Site: 01-099379 - BIO BASE EUROPE PILOT PLANT VZW - DESTELDONK 10-915647 - BIO …" at bounding box center [754, 23] width 1509 height 47
click at [283, 55] on span "2024-01-01 - 2025-09-11" at bounding box center [253, 66] width 61 height 23
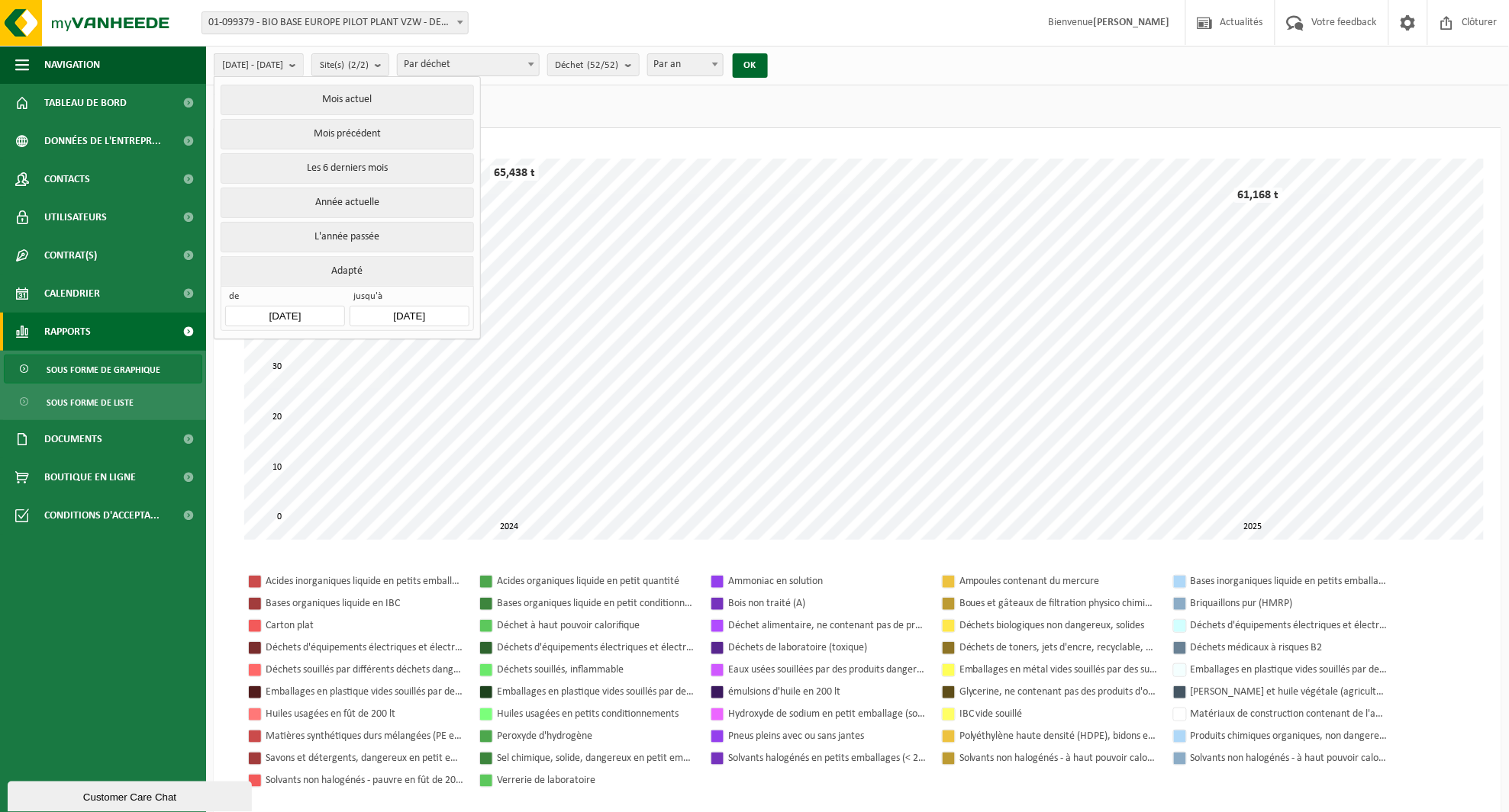
click at [282, 314] on input "2024-01-01" at bounding box center [284, 316] width 119 height 21
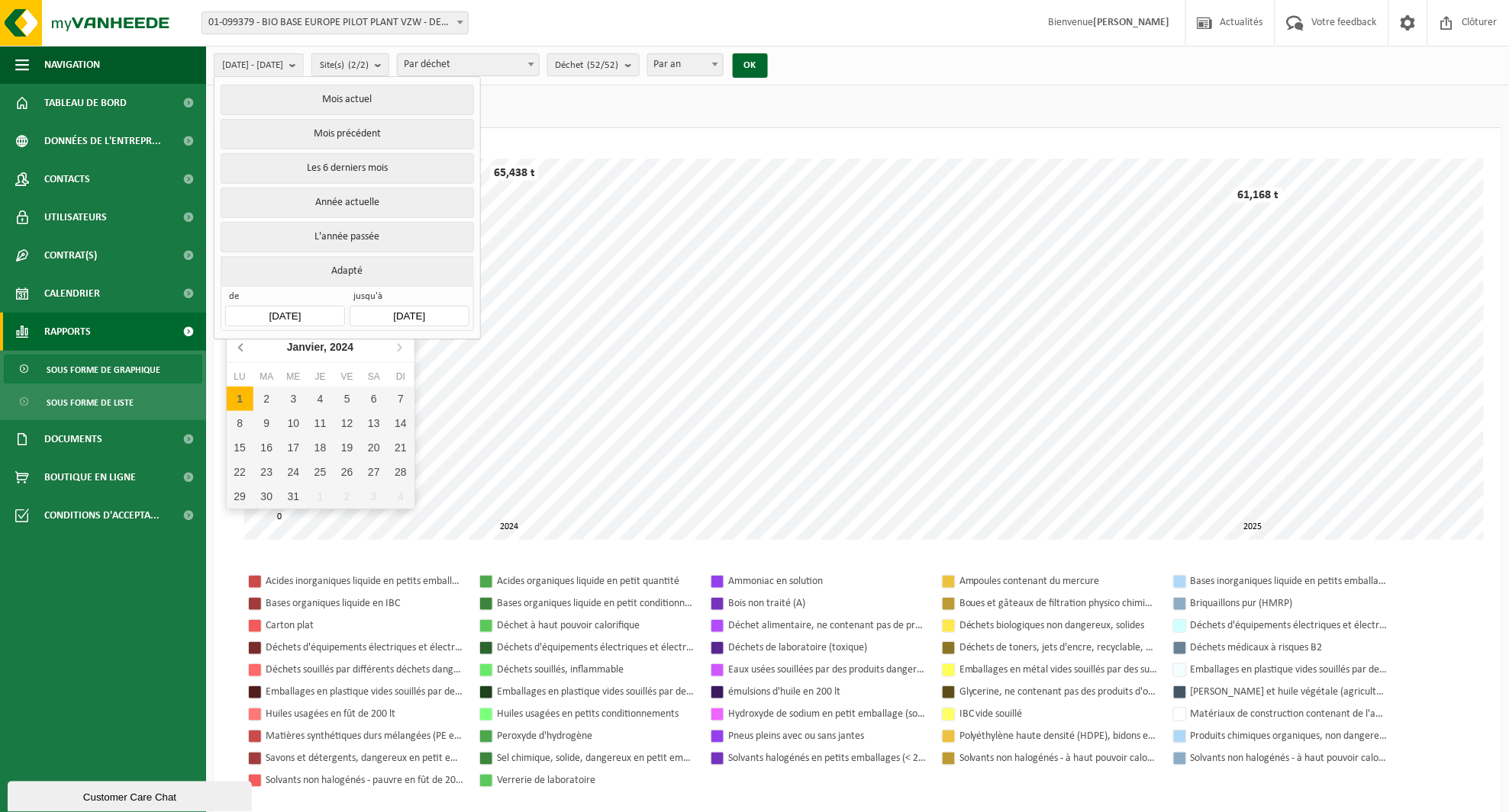
click at [246, 347] on icon at bounding box center [242, 348] width 25 height 25
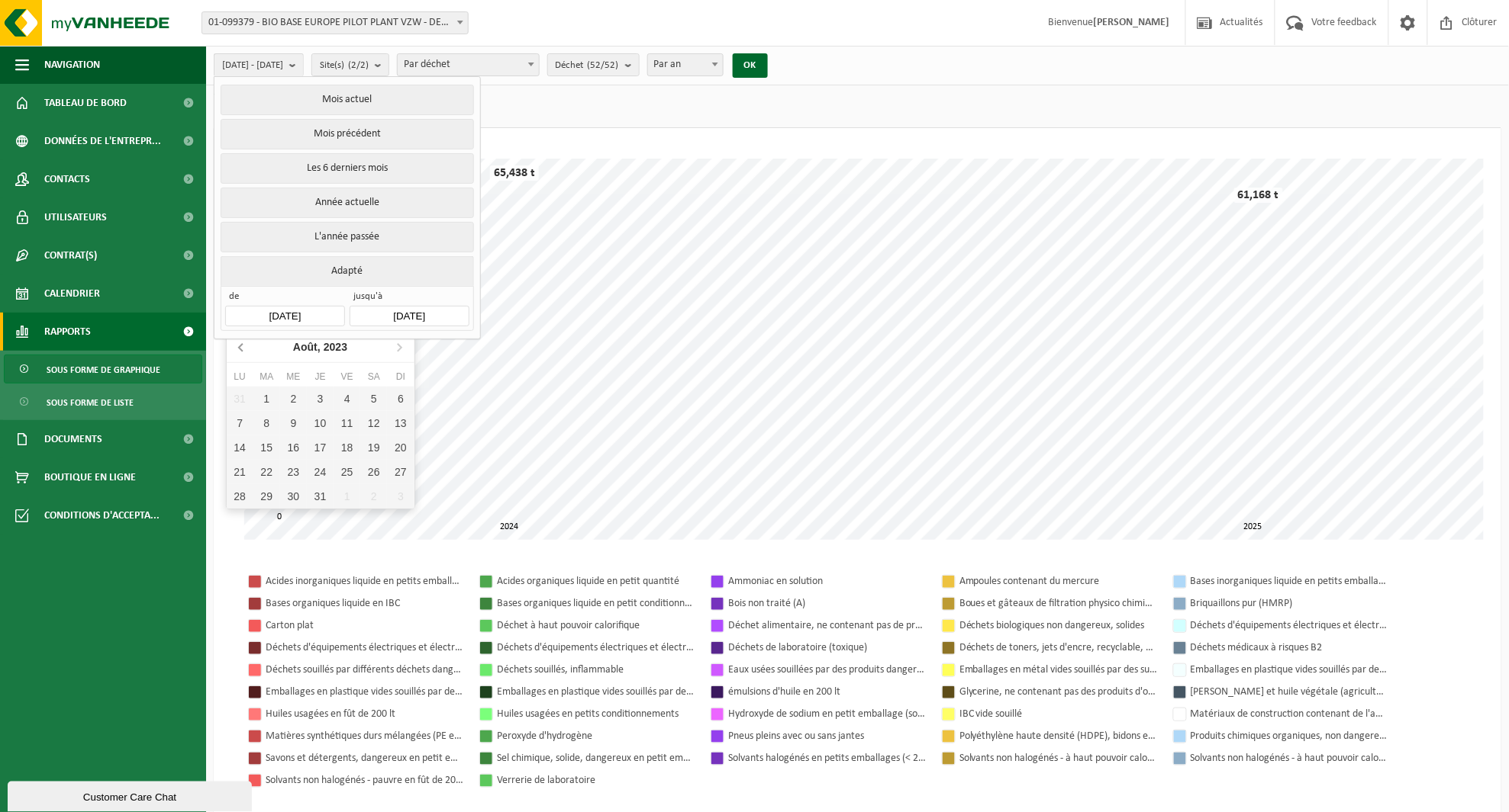
click at [246, 347] on icon at bounding box center [242, 348] width 25 height 25
click at [242, 343] on icon at bounding box center [242, 348] width 25 height 25
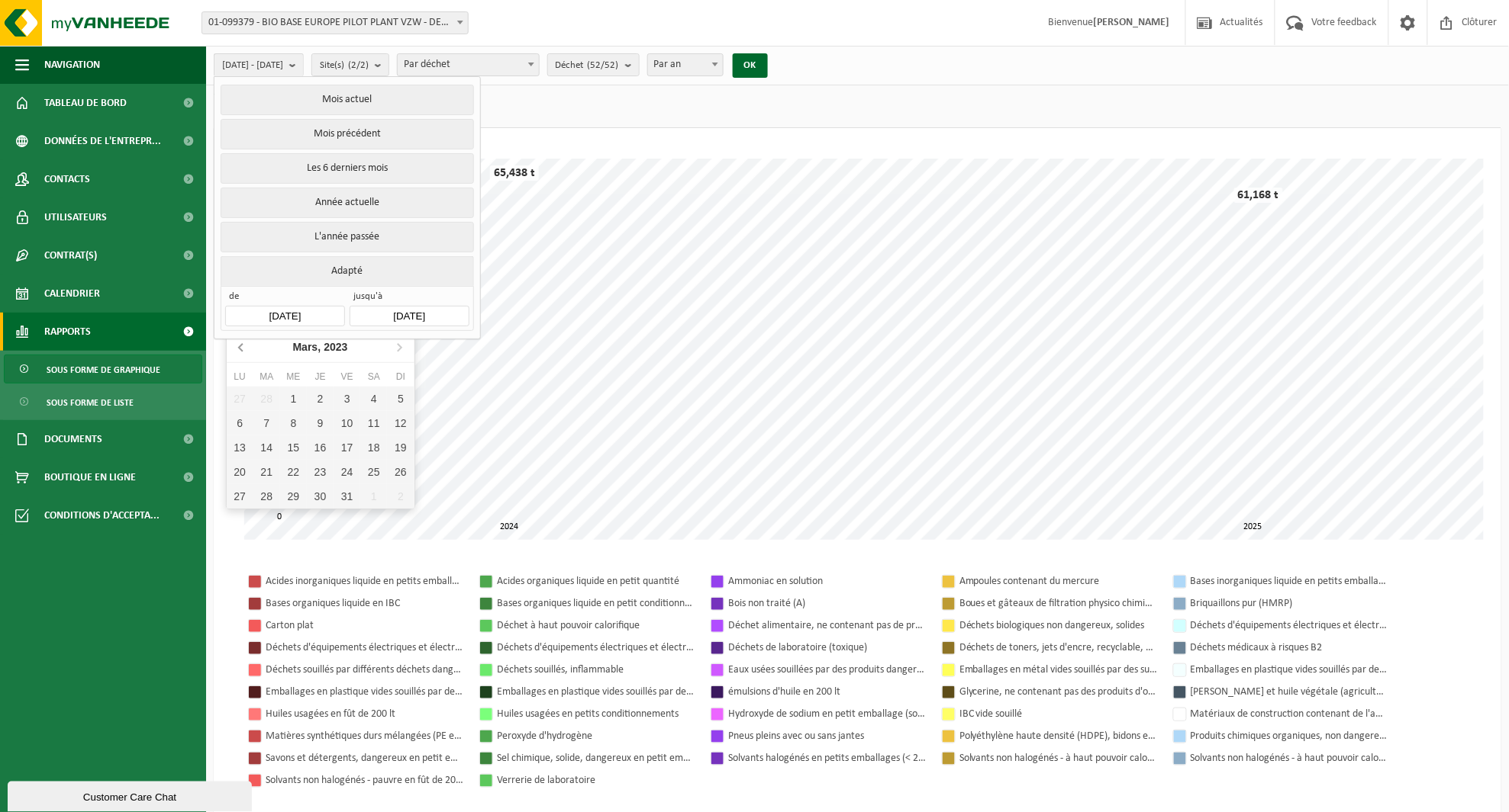
click at [242, 343] on icon at bounding box center [242, 348] width 25 height 25
click at [398, 393] on div "1" at bounding box center [400, 399] width 27 height 25
type input "2023-01-01"
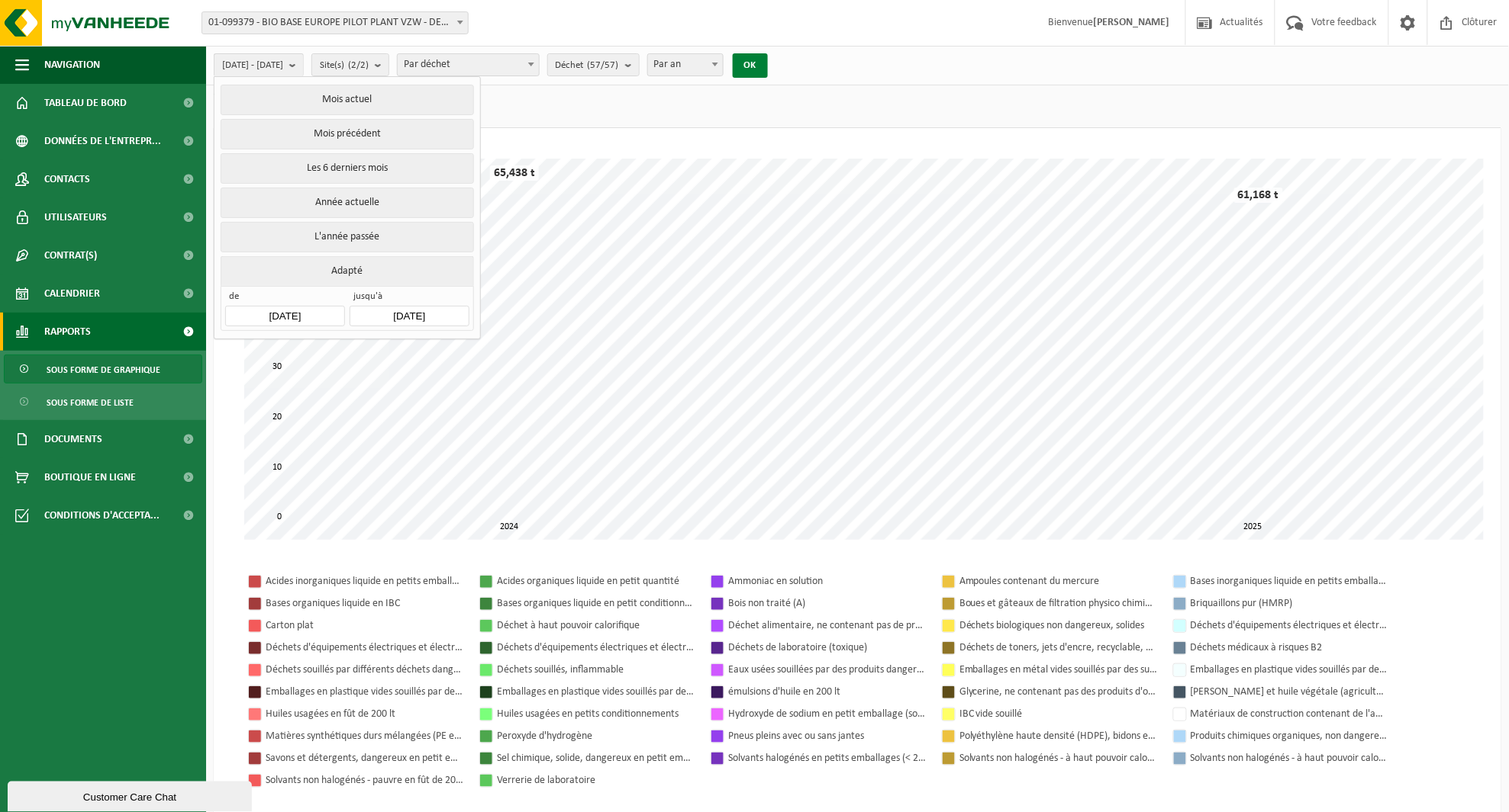
click at [768, 63] on button "OK" at bounding box center [750, 66] width 35 height 25
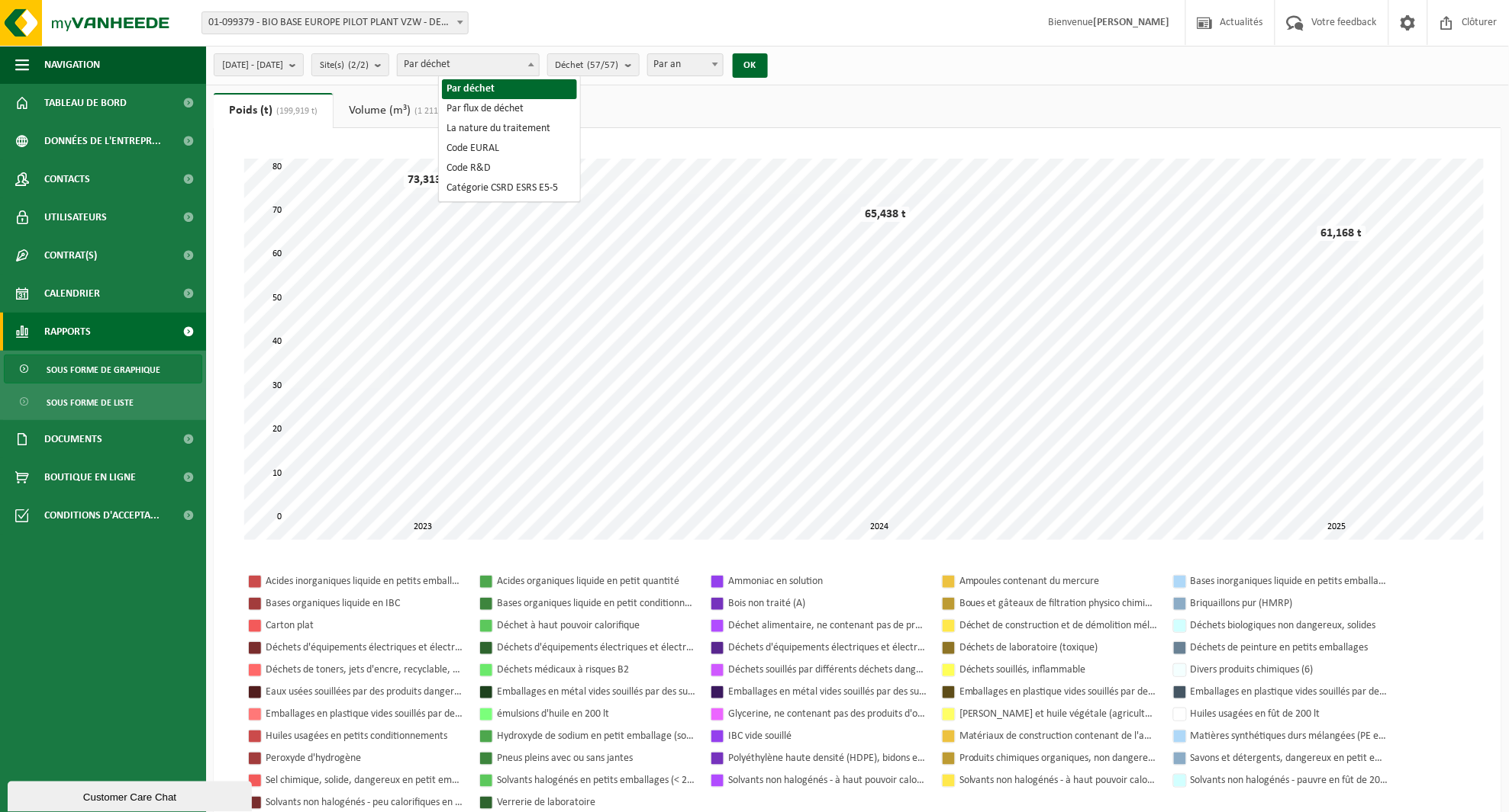
click at [534, 62] on span "Par déchet" at bounding box center [468, 65] width 142 height 21
click at [619, 56] on span "Déchet (57/57)" at bounding box center [587, 66] width 64 height 23
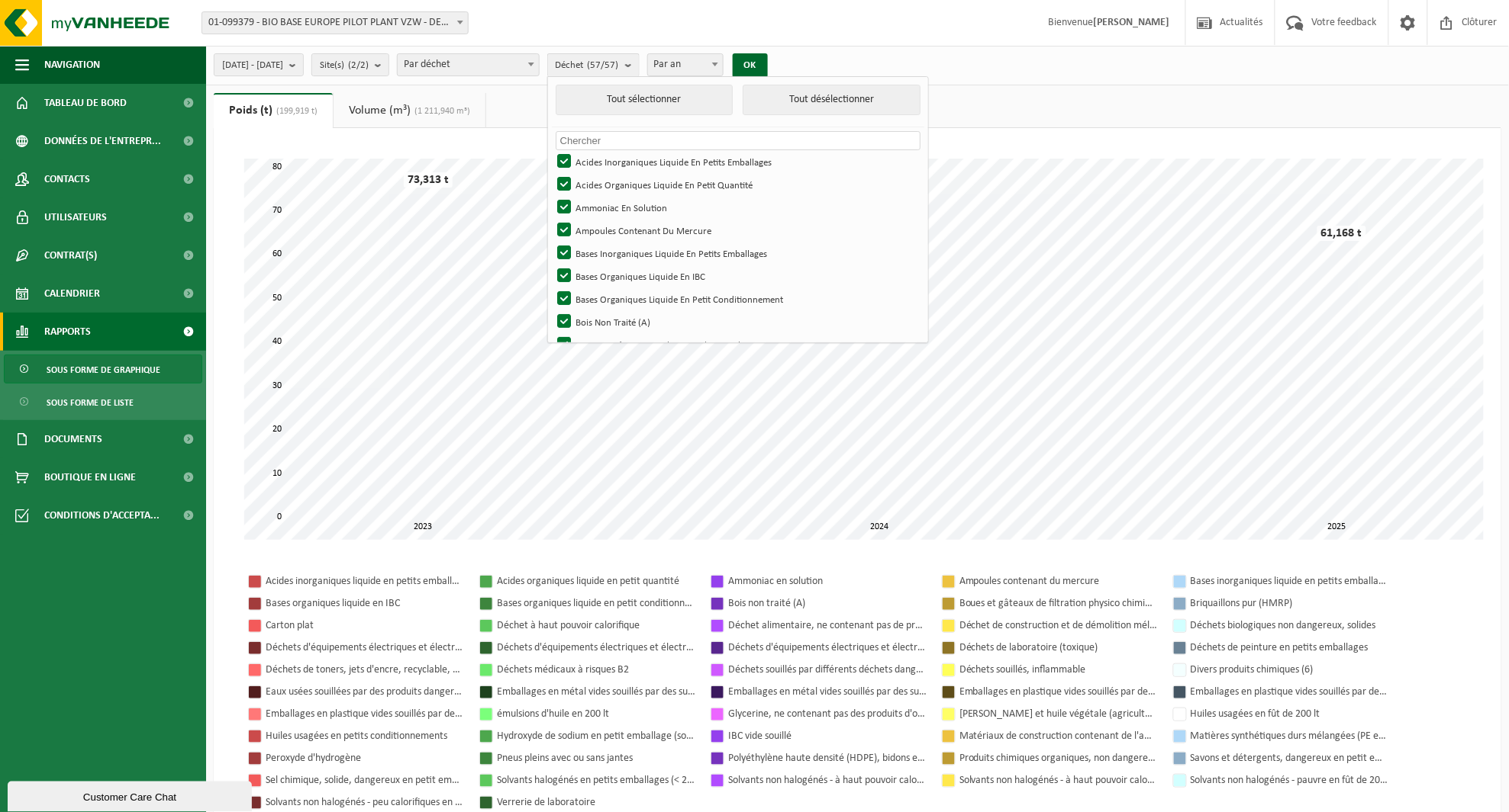
click at [642, 133] on input "text" at bounding box center [738, 141] width 365 height 19
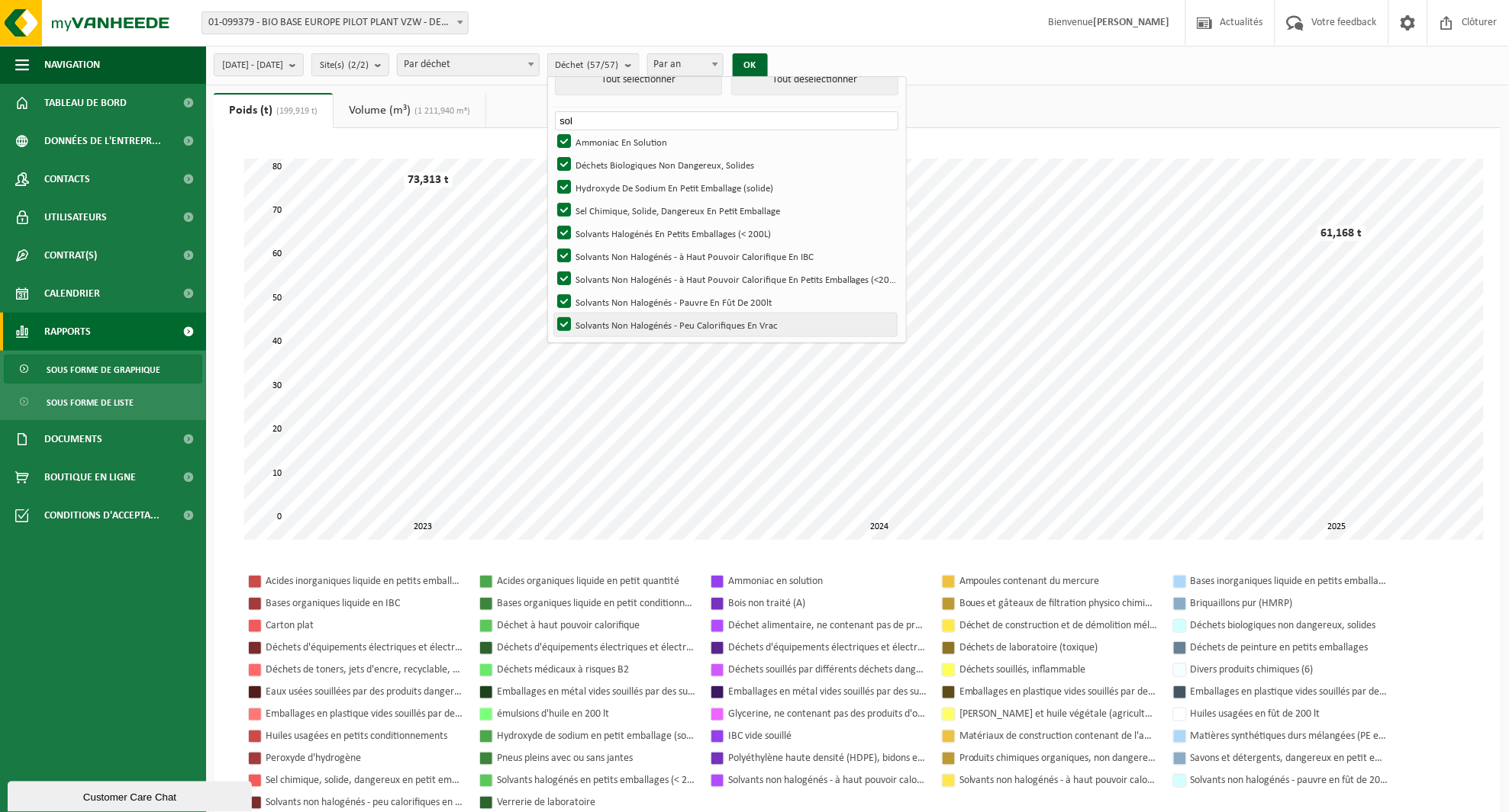
type input "sol"
click at [603, 325] on label "Solvants Non Halogénés - Peu Calorifiques En Vrac" at bounding box center [725, 325] width 343 height 23
click at [552, 313] on input "Solvants Non Halogénés - Peu Calorifiques En Vrac" at bounding box center [551, 312] width 1 height 1
checkbox input "false"
click at [768, 64] on button "OK" at bounding box center [750, 66] width 35 height 25
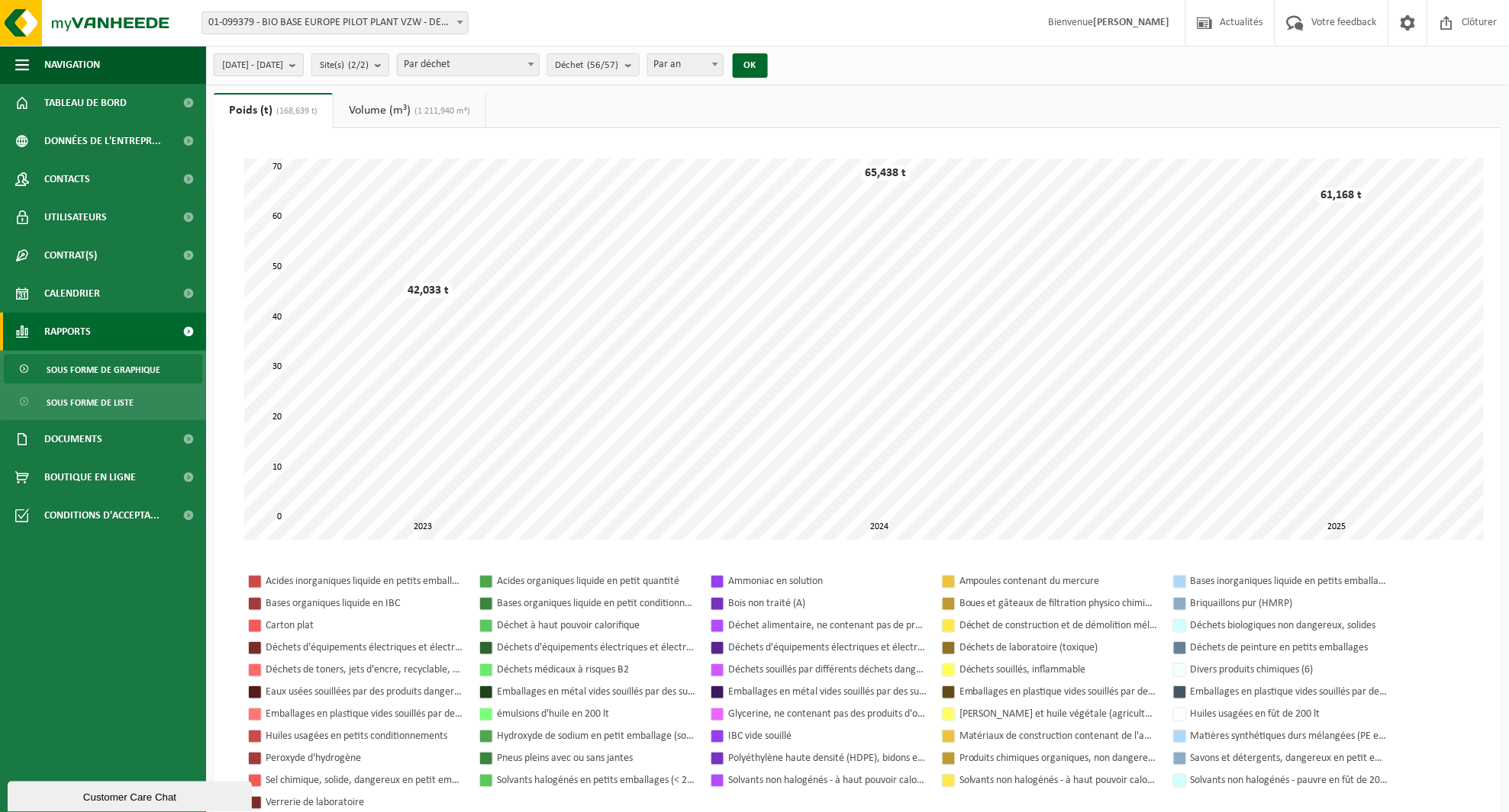
click at [283, 65] on span "2023-01-01 - 2025-09-11" at bounding box center [253, 66] width 61 height 23
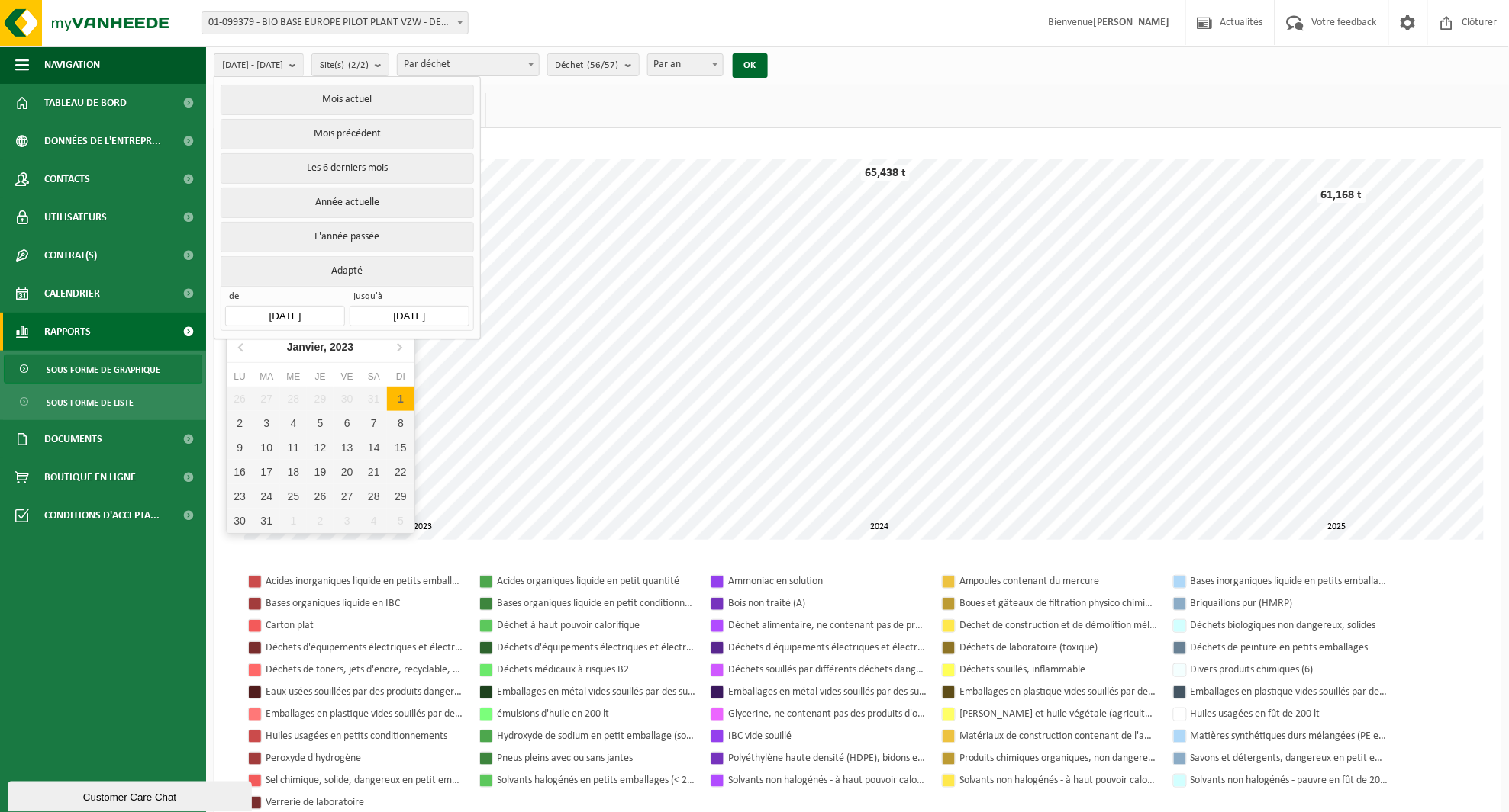
click at [308, 306] on input "2023-01-01" at bounding box center [284, 316] width 119 height 21
click at [402, 345] on icon at bounding box center [399, 348] width 25 height 25
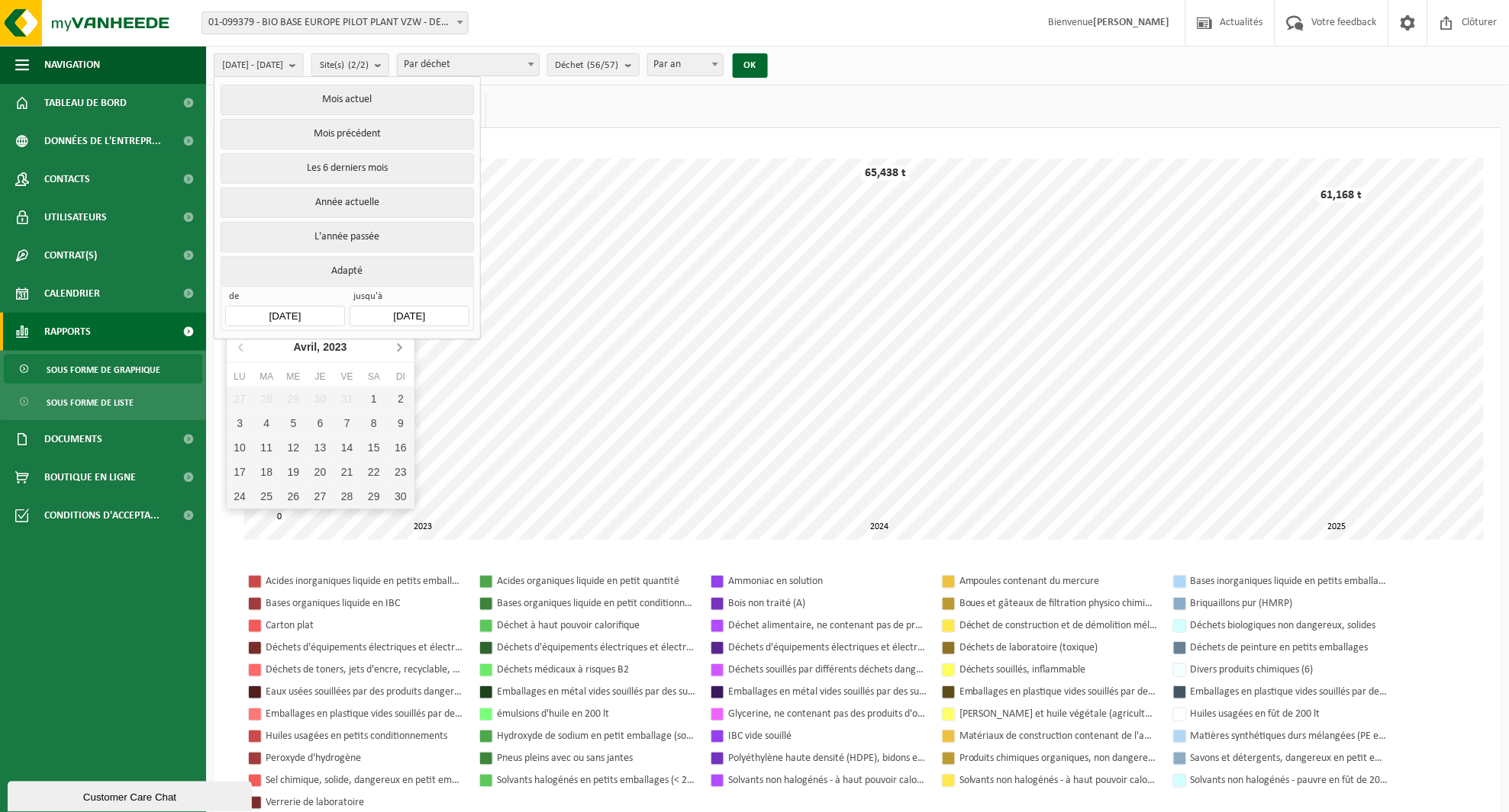
click at [402, 345] on icon at bounding box center [399, 348] width 25 height 25
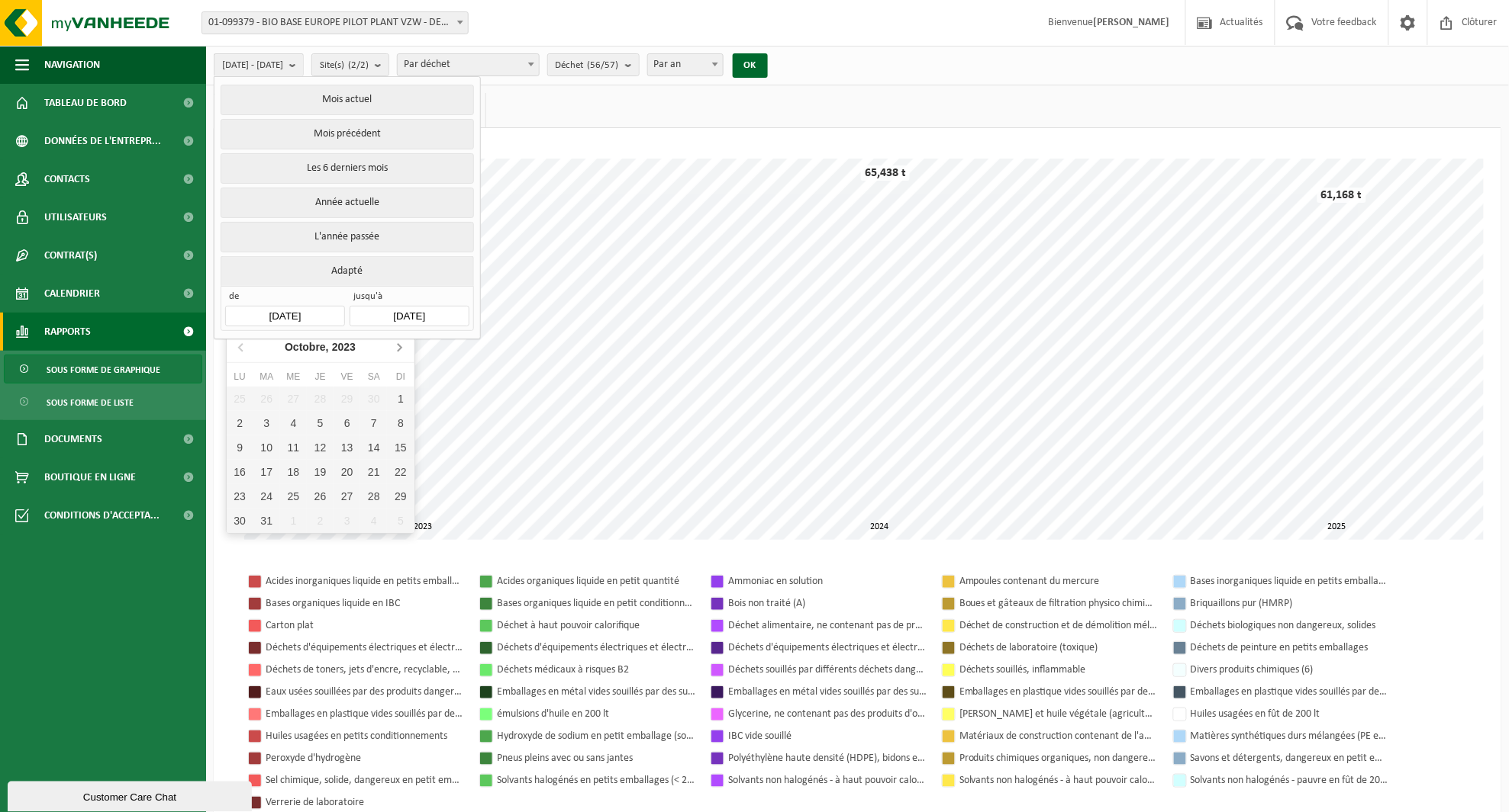
click at [402, 345] on icon at bounding box center [399, 348] width 25 height 25
click at [241, 389] on div "1" at bounding box center [240, 399] width 27 height 25
type input "2024-01-01"
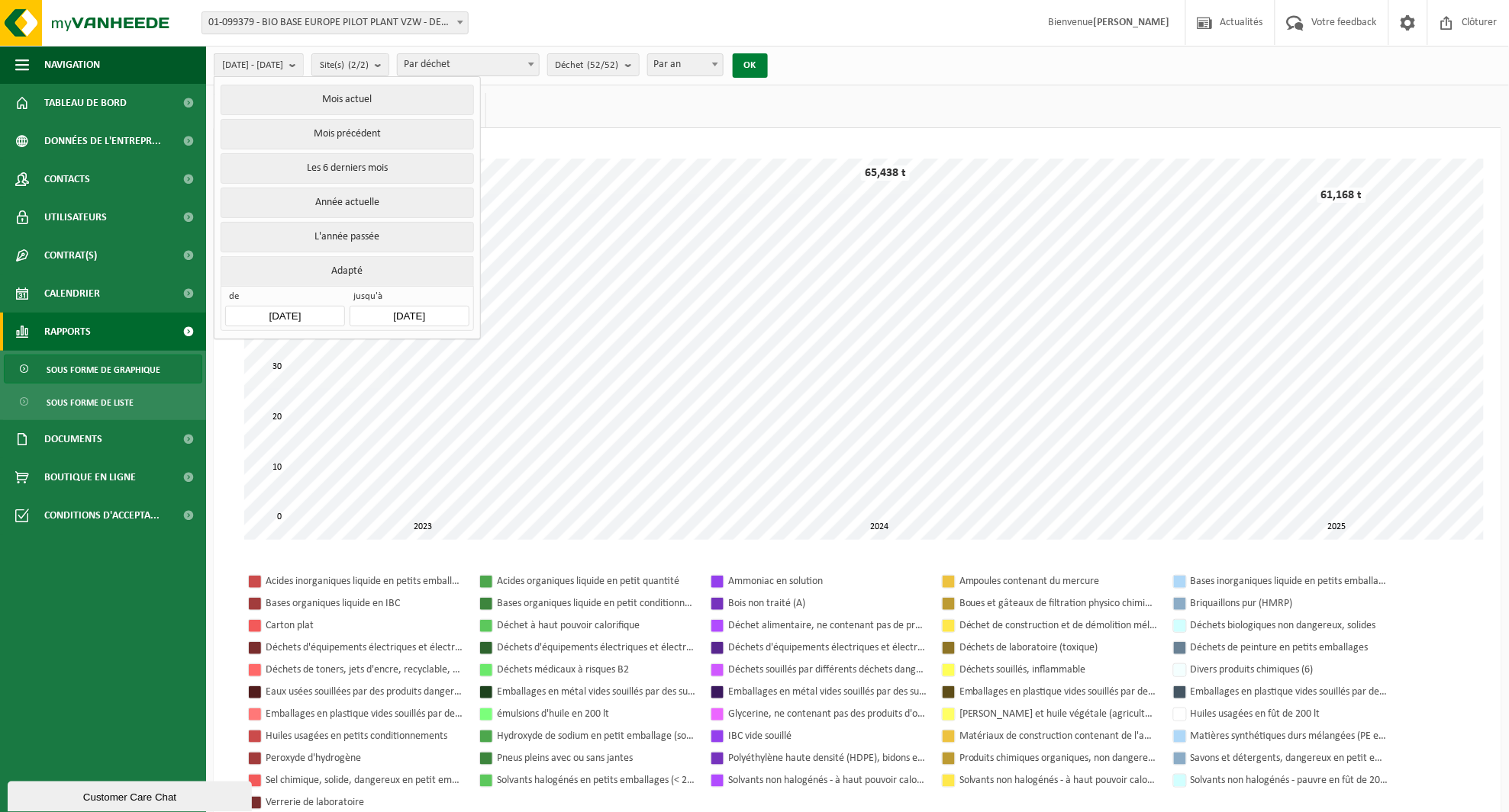
click at [768, 66] on button "OK" at bounding box center [750, 66] width 35 height 25
